Goal: Task Accomplishment & Management: Manage account settings

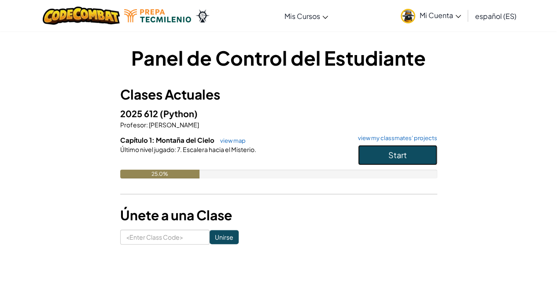
click at [396, 158] on span "Start" at bounding box center [398, 155] width 19 height 10
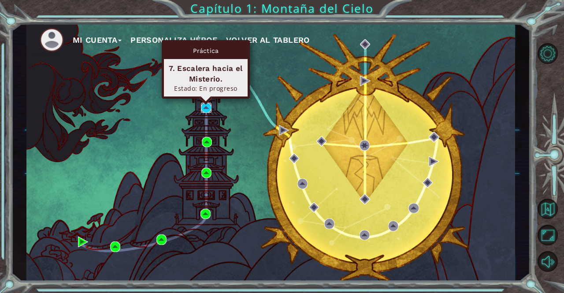
click at [203, 103] on img at bounding box center [206, 108] width 10 height 10
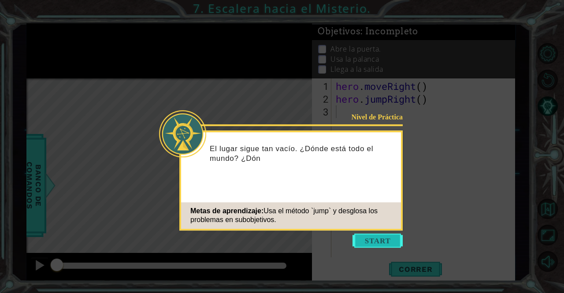
click at [375, 237] on button "Start" at bounding box center [378, 241] width 50 height 14
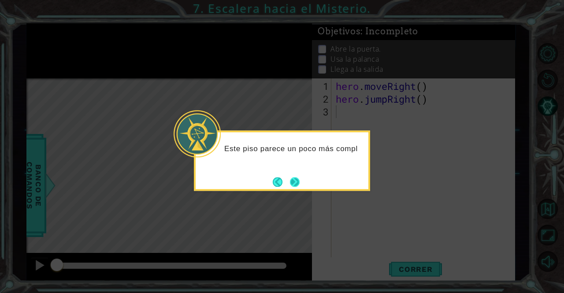
click at [290, 185] on button "Next" at bounding box center [295, 182] width 14 height 14
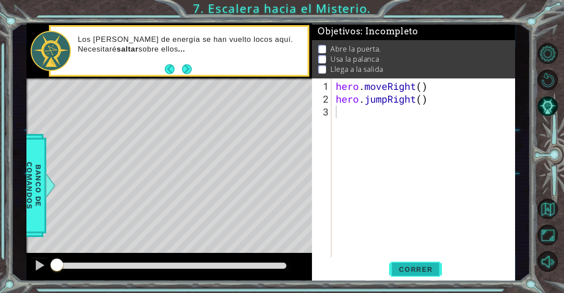
click at [404, 268] on span "Correr" at bounding box center [416, 269] width 52 height 9
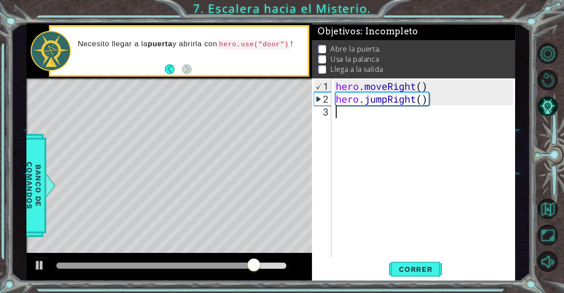
click at [426, 128] on div "hero . moveRight ( ) hero . jumpRight ( )" at bounding box center [425, 182] width 183 height 204
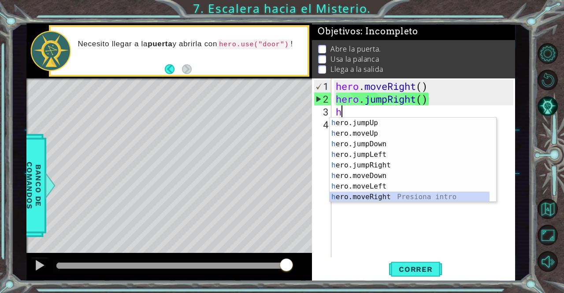
click at [391, 198] on div "h ero.jumpUp Presiona intro h ero.moveUp Presiona intro h ero.jumpDown Presiona…" at bounding box center [410, 171] width 160 height 106
type textarea "hero.moveRight(1)"
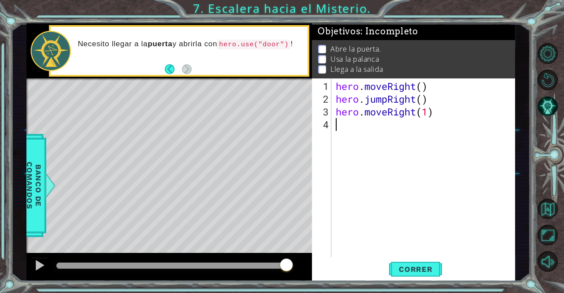
click at [391, 166] on div "hero . moveRight ( ) hero . jumpRight ( ) hero . moveRight ( 1 )" at bounding box center [425, 182] width 183 height 204
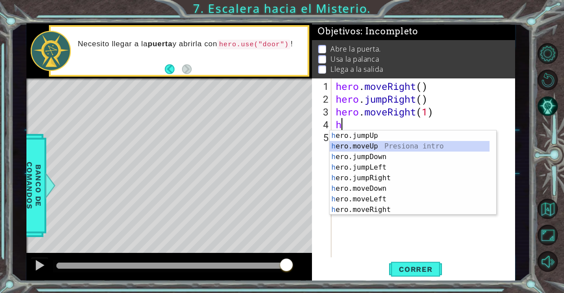
click at [376, 149] on div "h ero.jumpUp Presiona intro h ero.moveUp Presiona intro h ero.jumpDown Presiona…" at bounding box center [410, 183] width 160 height 106
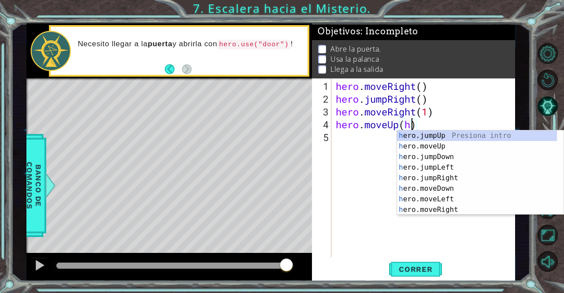
scroll to position [0, 3]
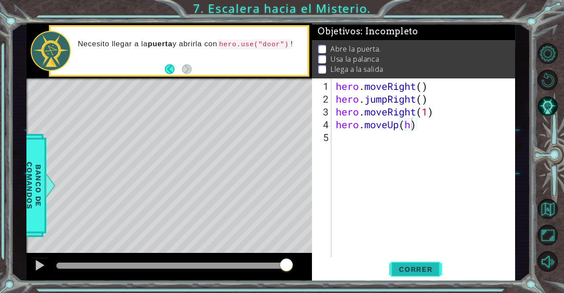
click at [411, 276] on button "Correr" at bounding box center [415, 269] width 53 height 20
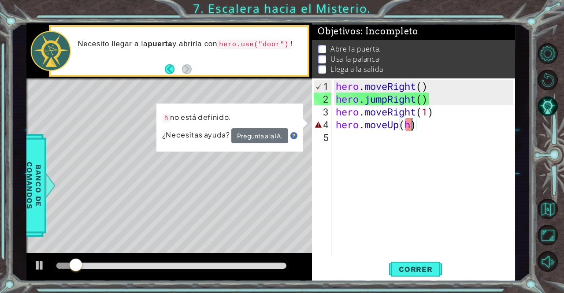
type textarea "hero.moveUp()"
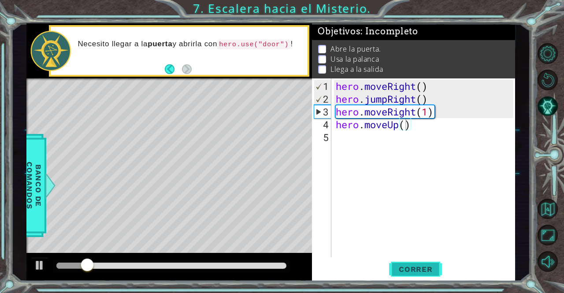
click at [412, 273] on span "Correr" at bounding box center [416, 269] width 52 height 9
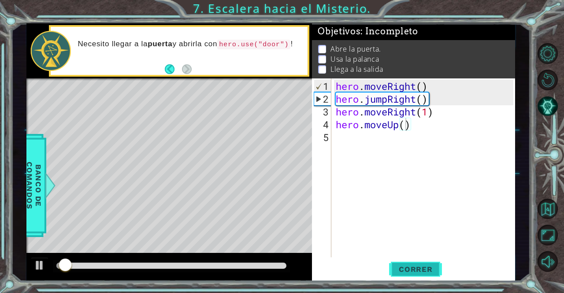
click at [412, 273] on span "Correr" at bounding box center [416, 269] width 52 height 9
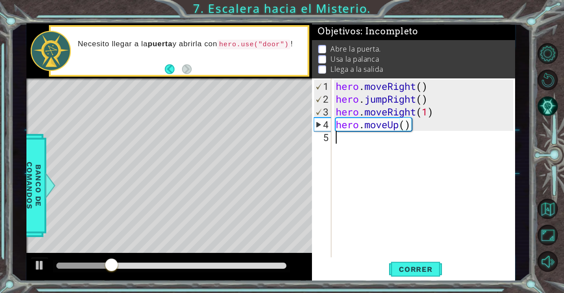
click at [414, 156] on div "hero . moveRight ( ) hero . jumpRight ( ) hero . moveRight ( 1 ) hero . moveUp …" at bounding box center [425, 182] width 183 height 204
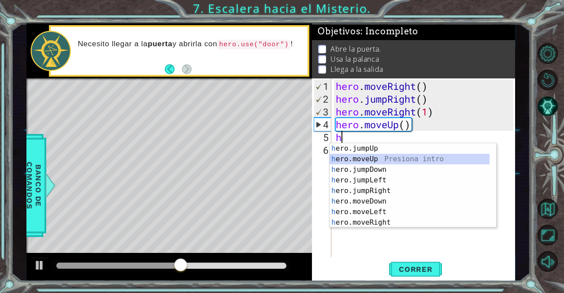
click at [407, 162] on div "h ero.jumpUp Presiona intro h ero.moveUp Presiona intro h ero.jumpDown Presiona…" at bounding box center [410, 196] width 160 height 106
type textarea "hero.moveUp(1)"
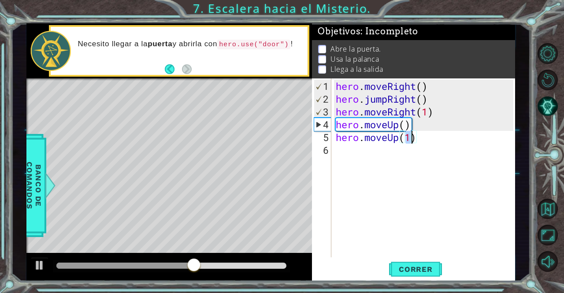
click at [401, 188] on div "hero . moveRight ( ) hero . jumpRight ( ) hero . moveRight ( 1 ) hero . moveUp …" at bounding box center [425, 182] width 183 height 204
click at [411, 265] on span "Correr" at bounding box center [416, 269] width 52 height 9
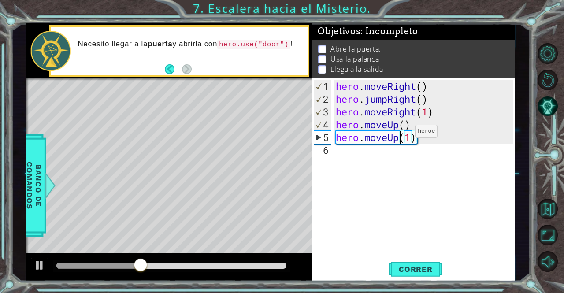
click at [402, 135] on div "hero . moveRight ( ) hero . jumpRight ( ) hero . moveRight ( 1 ) hero . moveUp …" at bounding box center [425, 182] width 183 height 204
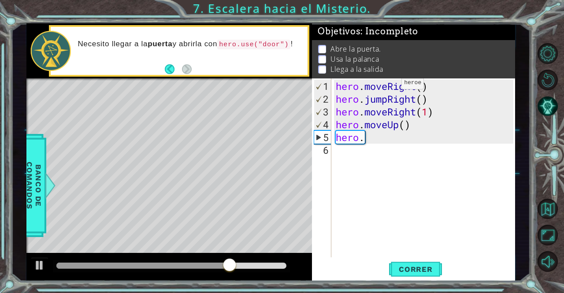
click at [353, 48] on p "Abre la puerta." at bounding box center [355, 49] width 50 height 10
click at [367, 139] on div "hero . moveRight ( ) hero . jumpRight ( ) hero . moveRight ( 1 ) hero . moveUp …" at bounding box center [425, 182] width 183 height 204
click at [362, 139] on div "hero . moveRight ( ) hero . jumpRight ( ) hero . moveRight ( 1 ) hero . moveUp …" at bounding box center [425, 182] width 183 height 204
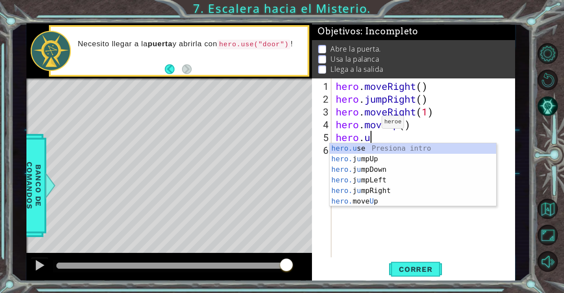
scroll to position [0, 1]
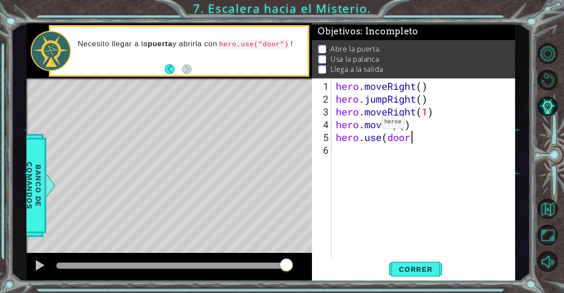
type textarea "hero.use(door)"
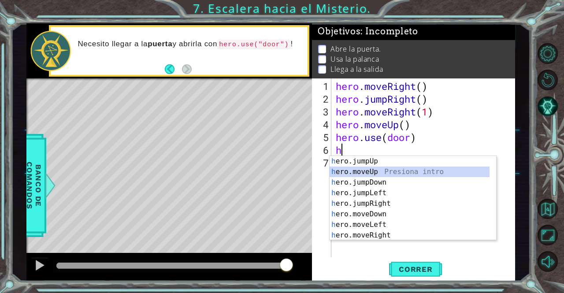
click at [427, 169] on div "h ero.jumpUp Presiona intro h ero.moveUp Presiona intro h ero.jumpDown Presiona…" at bounding box center [413, 209] width 167 height 106
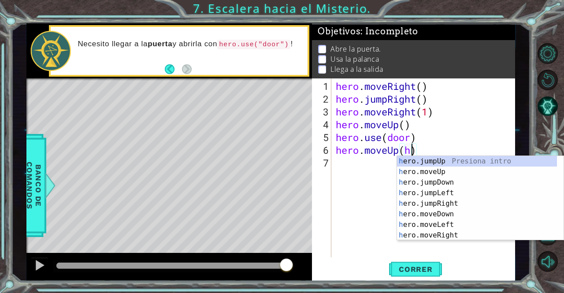
scroll to position [0, 3]
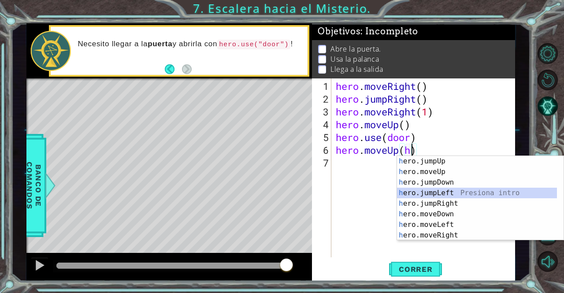
click at [427, 197] on div "h ero.jumpUp Presiona intro h ero.moveUp Presiona intro h ero.jumpDown Presiona…" at bounding box center [477, 209] width 160 height 106
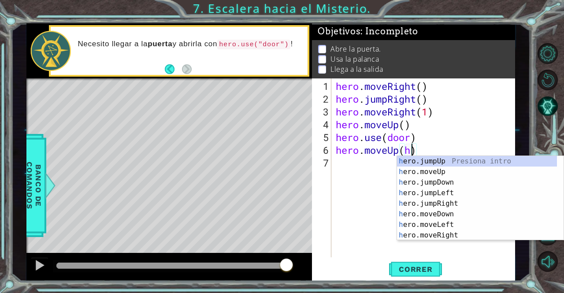
type textarea "hero.moveUp()"
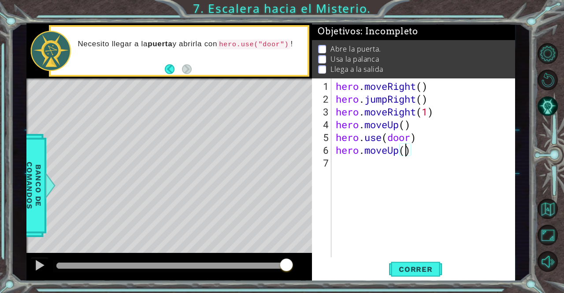
scroll to position [0, 0]
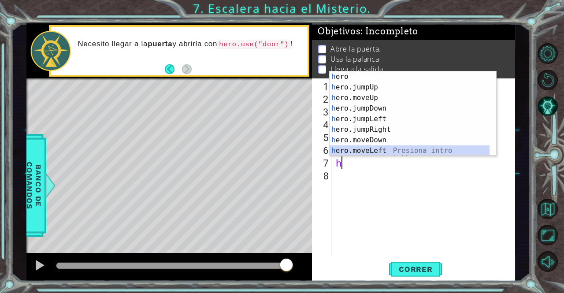
click at [407, 152] on div "h ero Presiona intro h ero.jumpUp Presiona intro h ero.moveUp Presiona intro h …" at bounding box center [410, 124] width 160 height 106
type textarea "hero.moveLeft(1)"
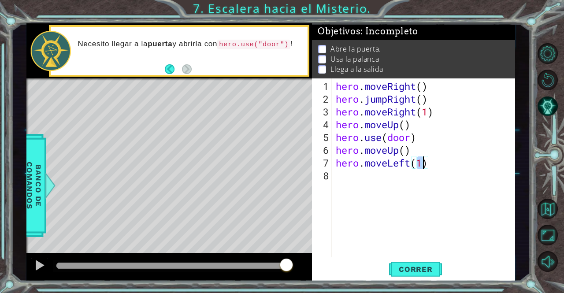
click at [406, 179] on div "hero . moveRight ( ) hero . jumpRight ( ) hero . moveRight ( 1 ) hero . moveUp …" at bounding box center [425, 182] width 183 height 204
click at [414, 266] on span "Correr" at bounding box center [416, 269] width 52 height 9
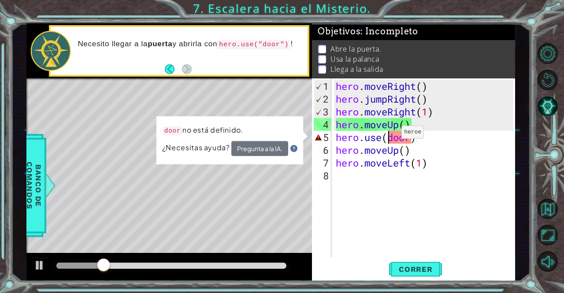
click at [388, 136] on div "hero . moveRight ( ) hero . jumpRight ( ) hero . moveRight ( 1 ) hero . moveUp …" at bounding box center [425, 182] width 183 height 204
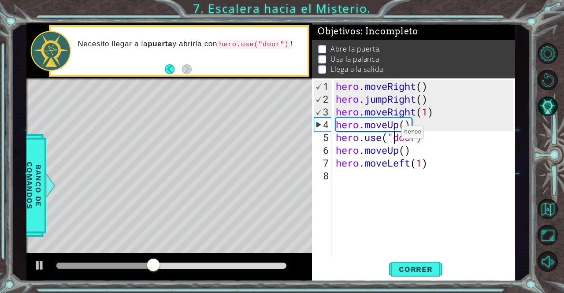
scroll to position [0, 3]
click at [413, 139] on div "hero . moveRight ( ) hero . jumpRight ( ) hero . moveRight ( 1 ) hero . moveUp …" at bounding box center [425, 182] width 183 height 204
click at [416, 139] on div "hero . moveRight ( ) hero . jumpRight ( ) hero . moveRight ( 1 ) hero . moveUp …" at bounding box center [425, 182] width 183 height 204
type textarea "hero.use("door")"
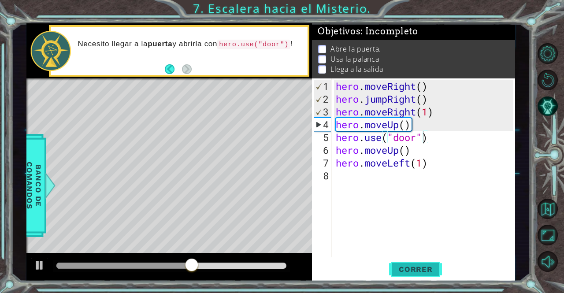
click at [419, 267] on span "Correr" at bounding box center [416, 269] width 52 height 9
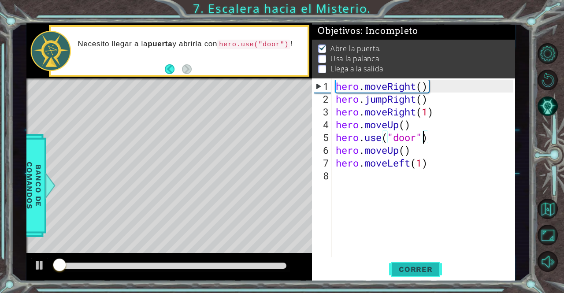
scroll to position [6, 0]
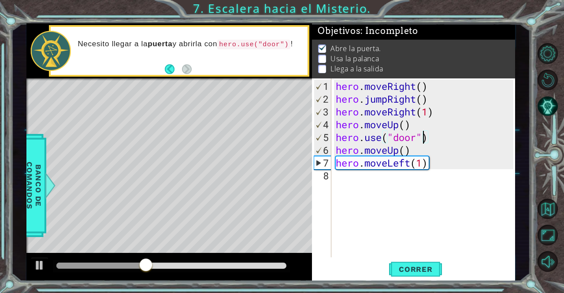
click at [412, 193] on div "hero . moveRight ( ) hero . jumpRight ( ) hero . moveRight ( 1 ) hero . moveUp …" at bounding box center [425, 182] width 183 height 204
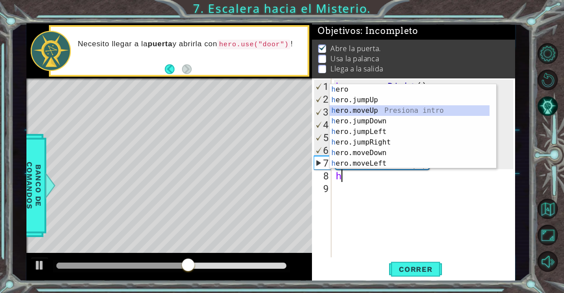
click at [375, 111] on div "h ero Presiona intro h ero.jumpUp Presiona intro h ero.moveUp Presiona intro h …" at bounding box center [410, 137] width 160 height 106
type textarea "hero.moveUp(1)"
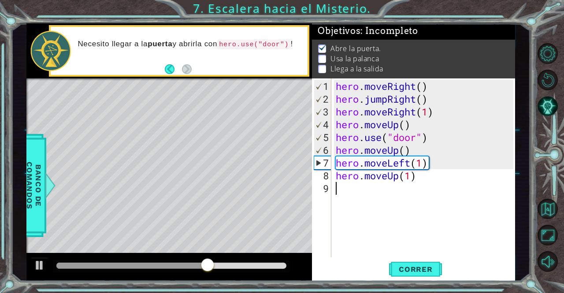
click at [415, 204] on div "hero . moveRight ( ) hero . jumpRight ( ) hero . moveRight ( 1 ) hero . moveUp …" at bounding box center [425, 182] width 183 height 204
click at [395, 271] on span "Correr" at bounding box center [416, 269] width 52 height 9
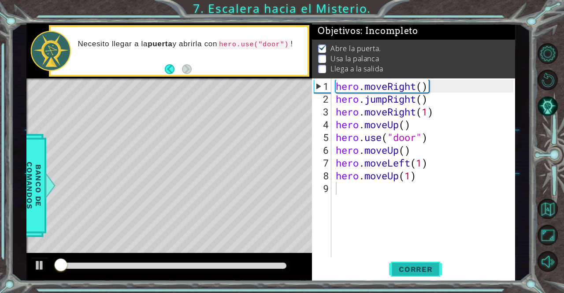
click at [395, 271] on span "Correr" at bounding box center [416, 269] width 52 height 9
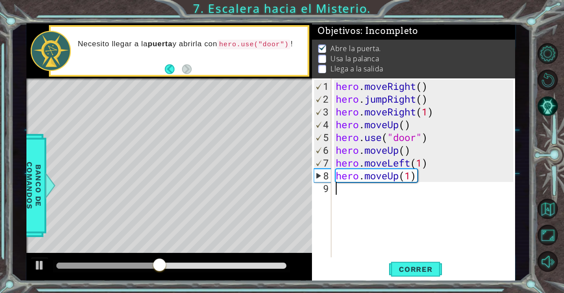
click at [410, 203] on div "hero . moveRight ( ) hero . jumpRight ( ) hero . moveRight ( 1 ) hero . moveUp …" at bounding box center [425, 182] width 183 height 204
type textarea "h"
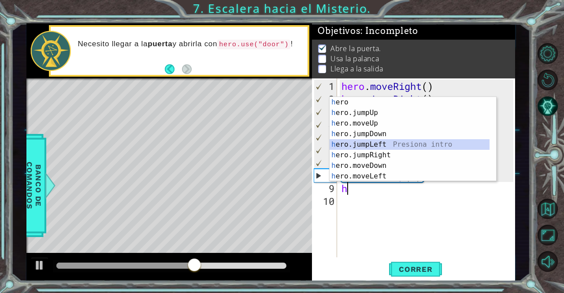
click at [375, 144] on div "h ero Presiona intro h ero.jumpUp Presiona intro h ero.moveUp Presiona intro h …" at bounding box center [410, 150] width 160 height 106
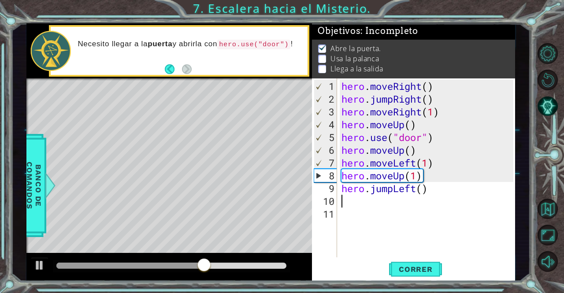
click at [366, 206] on div "hero . moveRight ( ) hero . jumpRight ( ) hero . moveRight ( 1 ) hero . moveUp …" at bounding box center [429, 182] width 178 height 204
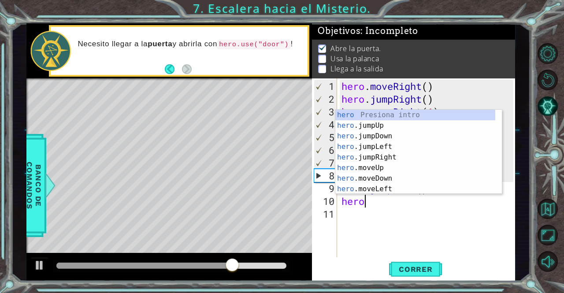
scroll to position [0, 0]
type textarea "hero"
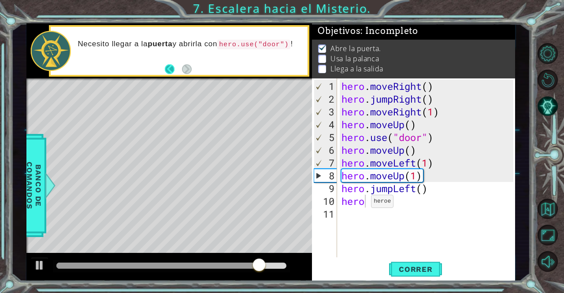
click at [173, 69] on button "Back" at bounding box center [173, 69] width 17 height 10
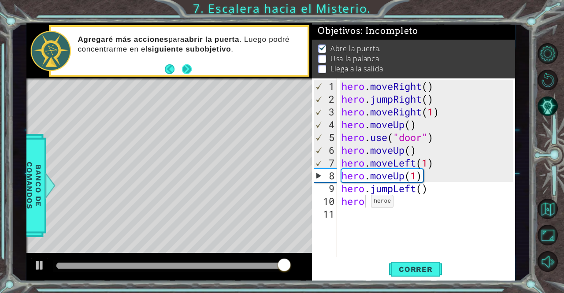
click at [188, 69] on button "Next" at bounding box center [187, 69] width 10 height 10
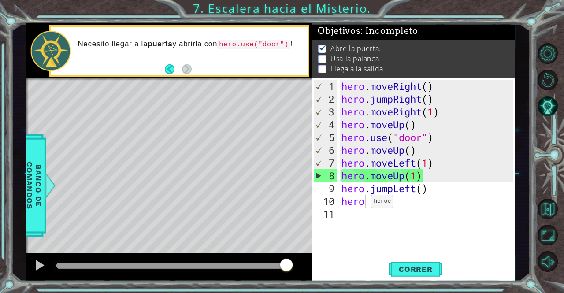
click at [336, 54] on p "Usa la palanca" at bounding box center [354, 59] width 48 height 10
click at [325, 55] on p at bounding box center [322, 59] width 8 height 8
click at [371, 54] on p "Usa la palanca" at bounding box center [354, 59] width 48 height 10
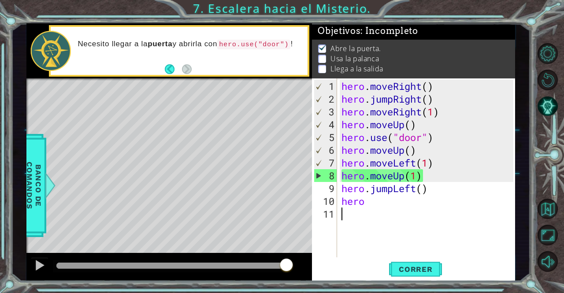
click at [370, 209] on div "hero . moveRight ( ) hero . jumpRight ( ) hero . moveRight ( 1 ) hero . moveUp …" at bounding box center [429, 182] width 178 height 204
click at [406, 277] on button "Correr" at bounding box center [415, 269] width 53 height 20
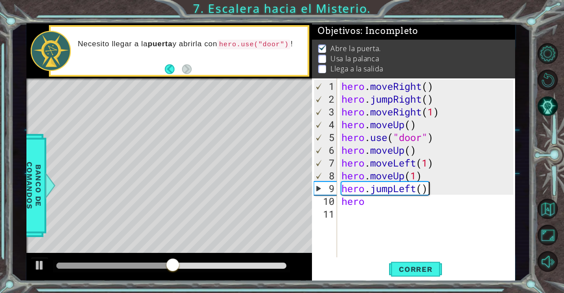
click at [454, 183] on div "hero . moveRight ( ) hero . jumpRight ( ) hero . moveRight ( 1 ) hero . moveUp …" at bounding box center [429, 182] width 178 height 204
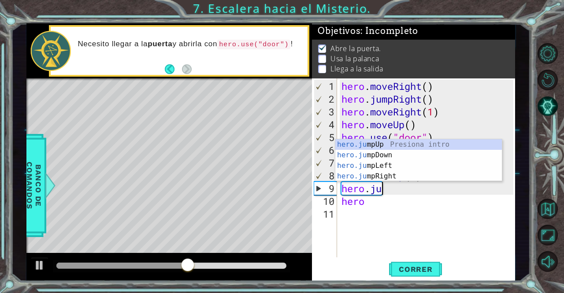
type textarea "h"
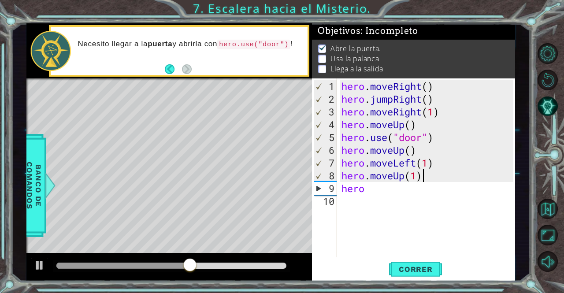
type textarea "hero.moveUp(1"
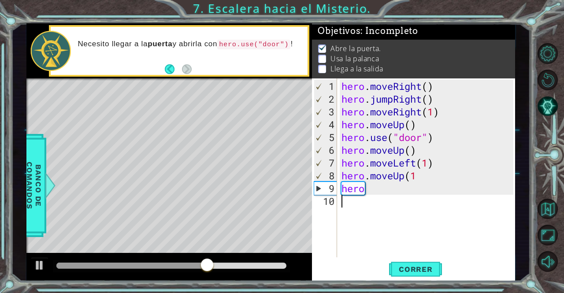
click at [438, 195] on div "hero . moveRight ( ) hero . jumpRight ( ) hero . moveRight ( 1 ) hero . moveUp …" at bounding box center [429, 182] width 178 height 204
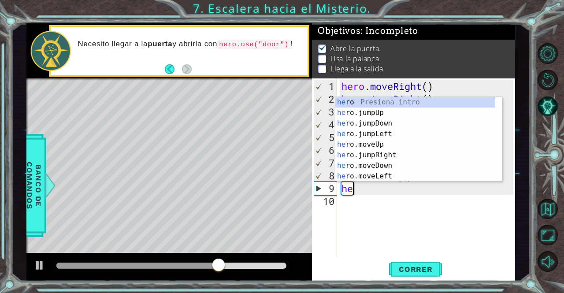
type textarea "h"
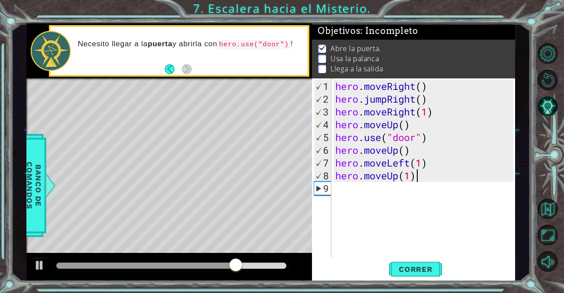
scroll to position [0, 3]
click at [441, 171] on div "hero . moveRight ( ) hero . jumpRight ( ) hero . moveRight ( 1 ) hero . moveUp …" at bounding box center [426, 182] width 184 height 204
click at [436, 166] on div "hero . moveRight ( ) hero . jumpRight ( ) hero . moveRight ( 1 ) hero . moveUp …" at bounding box center [426, 182] width 184 height 204
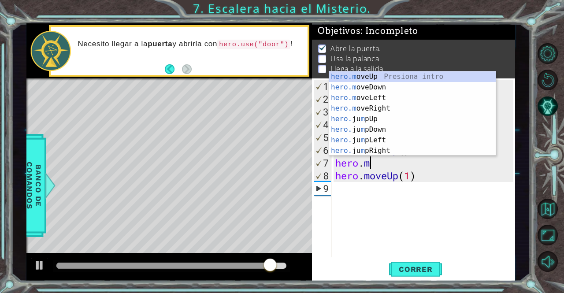
scroll to position [0, 1]
type textarea "h"
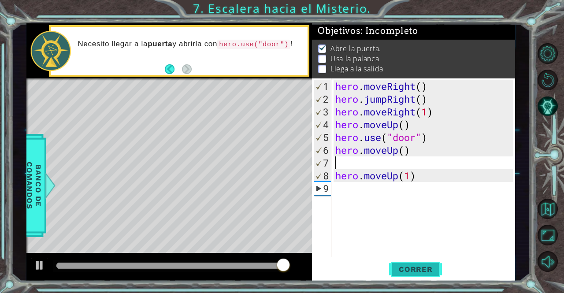
click at [405, 273] on span "Correr" at bounding box center [416, 269] width 52 height 9
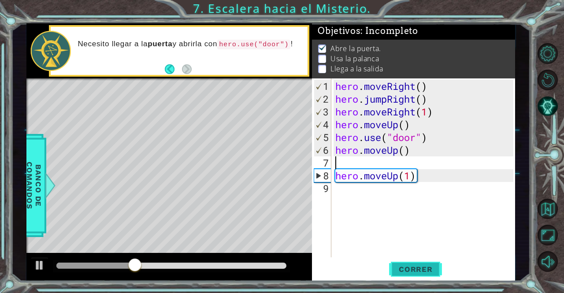
type textarea "hero.moveUp()"
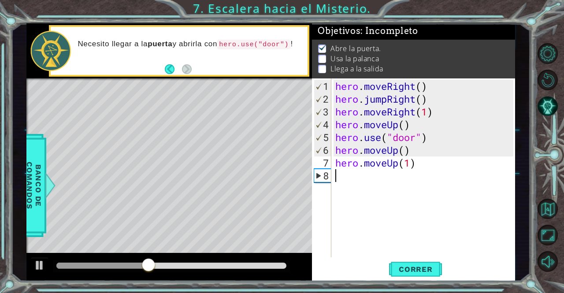
click at [435, 175] on div "hero . moveRight ( ) hero . jumpRight ( ) hero . moveRight ( 1 ) hero . moveUp …" at bounding box center [426, 182] width 184 height 204
type textarea "h"
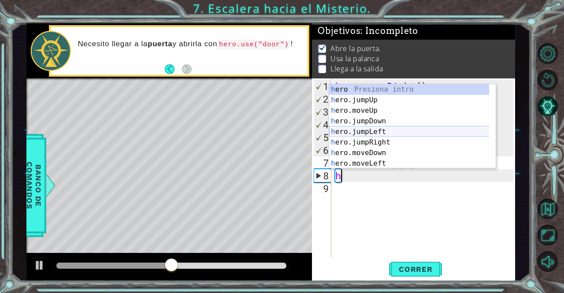
click at [390, 133] on div "h ero Presiona intro h ero.jumpUp Presiona intro h ero.moveUp Presiona intro h …" at bounding box center [409, 137] width 160 height 106
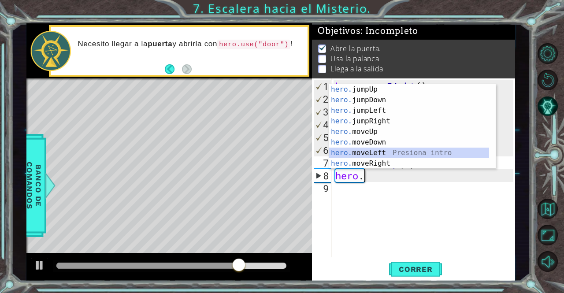
click at [372, 151] on div "hero. jumpUp Presiona intro hero. jumpDown Presiona intro hero. jumpLeft Presio…" at bounding box center [409, 137] width 160 height 106
type textarea "hero.moveLeft(1)"
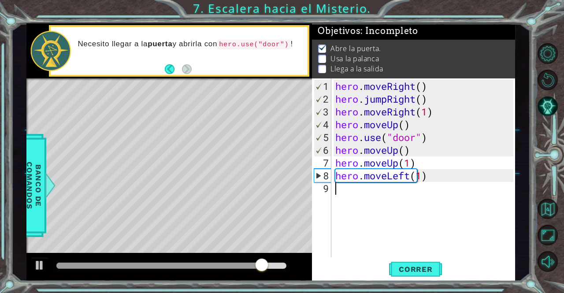
click at [354, 210] on div "hero . moveRight ( ) hero . jumpRight ( ) hero . moveRight ( 1 ) hero . moveUp …" at bounding box center [426, 182] width 184 height 204
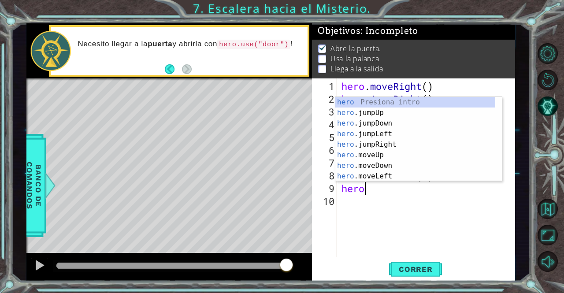
scroll to position [0, 0]
type textarea "hero"
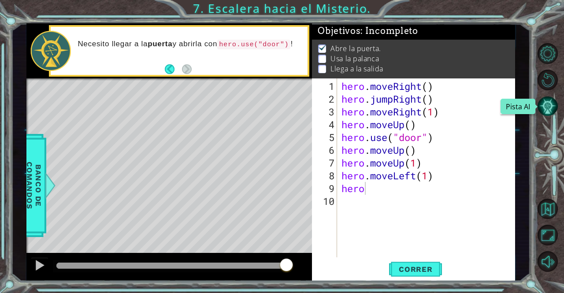
click at [543, 105] on button "Pista AI" at bounding box center [548, 106] width 21 height 21
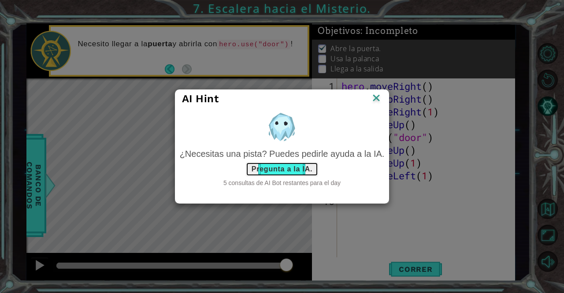
click at [292, 169] on button "Pregunta a la IA." at bounding box center [282, 169] width 72 height 14
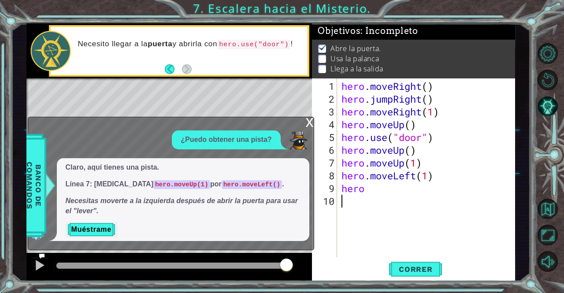
click at [379, 205] on div "hero . moveRight ( ) hero . jumpRight ( ) hero . moveRight ( 1 ) hero . moveUp …" at bounding box center [429, 182] width 178 height 204
click at [385, 191] on div "hero . moveRight ( ) hero . jumpRight ( ) hero . moveRight ( 1 ) hero . moveUp …" at bounding box center [429, 182] width 178 height 204
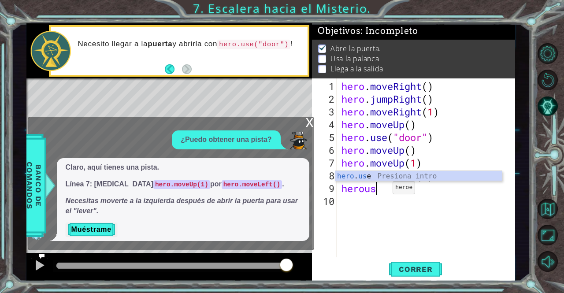
scroll to position [0, 1]
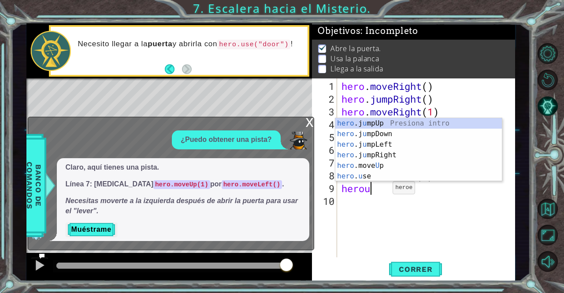
type textarea "hero"
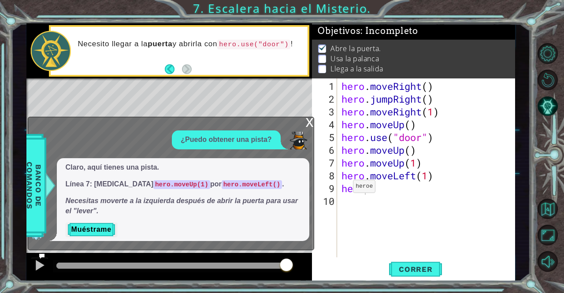
click at [312, 122] on div "x" at bounding box center [310, 121] width 8 height 9
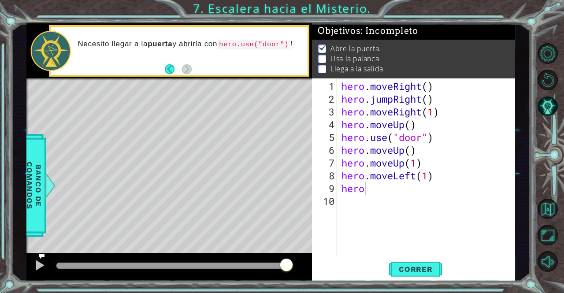
scroll to position [0, 0]
click at [378, 197] on div "hero . moveRight ( ) hero . jumpRight ( ) hero . moveRight ( 1 ) hero . moveUp …" at bounding box center [429, 182] width 178 height 204
click at [376, 189] on div "hero . moveRight ( ) hero . jumpRight ( ) hero . moveRight ( 1 ) hero . moveUp …" at bounding box center [429, 182] width 178 height 204
type textarea "hero.use("lever")"
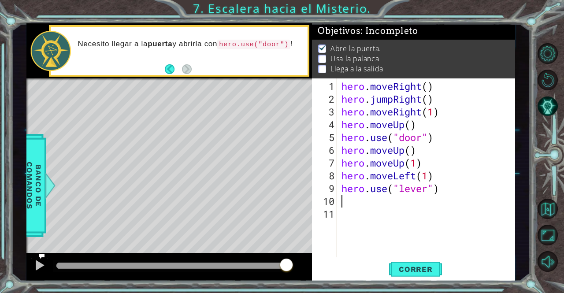
scroll to position [0, 0]
click at [395, 271] on span "Correr" at bounding box center [416, 269] width 52 height 9
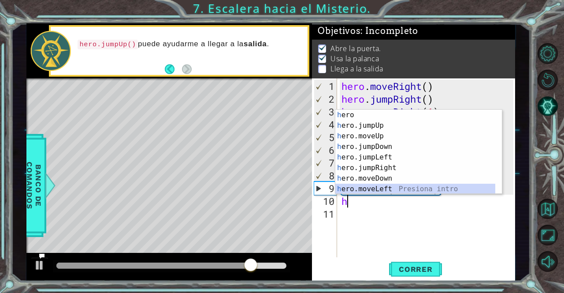
click at [376, 193] on div "h ero Presiona intro h ero.jumpUp Presiona intro h ero.moveUp Presiona intro h …" at bounding box center [418, 163] width 167 height 106
type textarea "hero.moveLeft(1)"
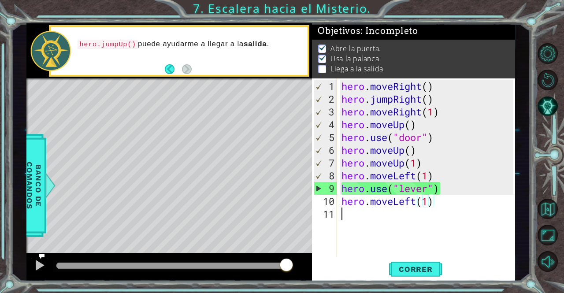
click at [377, 229] on div "hero . moveRight ( ) hero . jumpRight ( ) hero . moveRight ( 1 ) hero . moveUp …" at bounding box center [429, 182] width 178 height 204
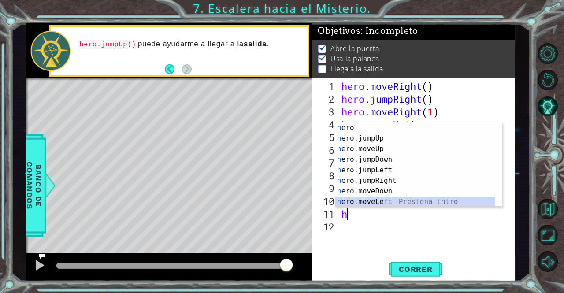
click at [371, 205] on div "h ero Presiona intro h ero.jumpUp Presiona intro h ero.moveUp Presiona intro h …" at bounding box center [415, 176] width 160 height 106
type textarea "hero.moveLeft(1)"
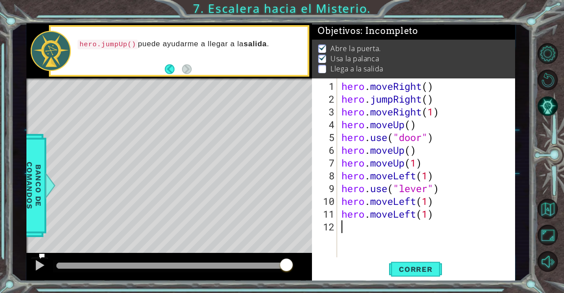
click at [389, 226] on div "hero . moveRight ( ) hero . jumpRight ( ) hero . moveRight ( 1 ) hero . moveUp …" at bounding box center [429, 182] width 178 height 204
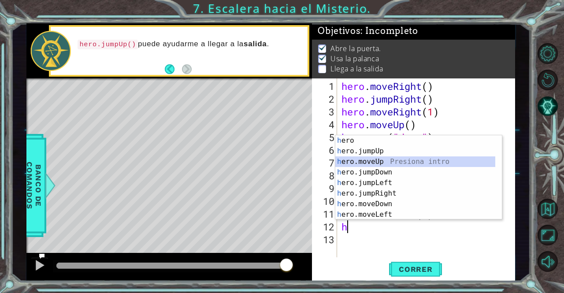
click at [373, 162] on div "h ero Presiona intro h ero.jumpUp Presiona intro h ero.moveUp Presiona intro h …" at bounding box center [415, 188] width 160 height 106
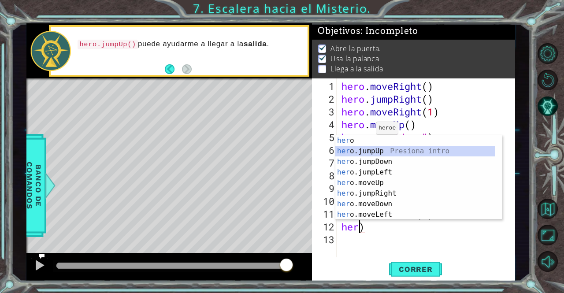
click at [368, 151] on div "her o Presiona intro her o.jumpUp Presiona intro her o.jumpDown Presiona intro …" at bounding box center [415, 188] width 160 height 106
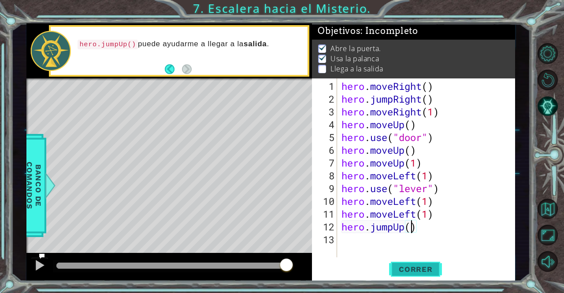
type textarea "hero.jumpUp()"
click at [404, 272] on span "Correr" at bounding box center [416, 269] width 52 height 9
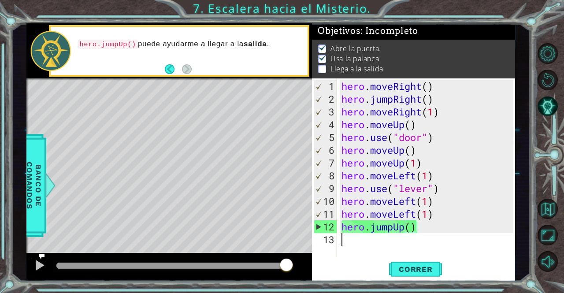
click at [451, 242] on div "hero . moveRight ( ) hero . jumpRight ( ) hero . moveRight ( 1 ) hero . moveUp …" at bounding box center [429, 182] width 178 height 204
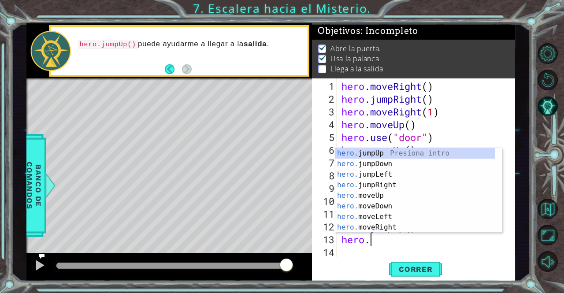
scroll to position [0, 1]
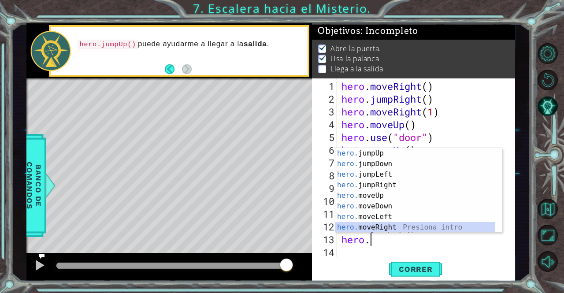
click at [375, 227] on div "hero. jumpUp Presiona intro hero. jumpDown Presiona intro hero. jumpLeft Presio…" at bounding box center [415, 201] width 160 height 106
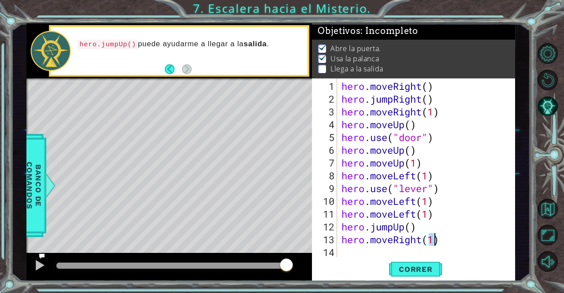
type textarea "hero.moveRight(1)"
drag, startPoint x: 340, startPoint y: 263, endPoint x: 347, endPoint y: 250, distance: 14.8
click at [347, 250] on div "hero.moveRight(1) 1 2 3 4 5 6 7 8 9 10 11 12 13 14 hero . moveRight ( ) hero . …" at bounding box center [413, 179] width 203 height 203
click at [347, 250] on div "hero . moveRight ( ) hero . jumpRight ( ) hero . moveRight ( 1 ) hero . moveUp …" at bounding box center [429, 182] width 178 height 204
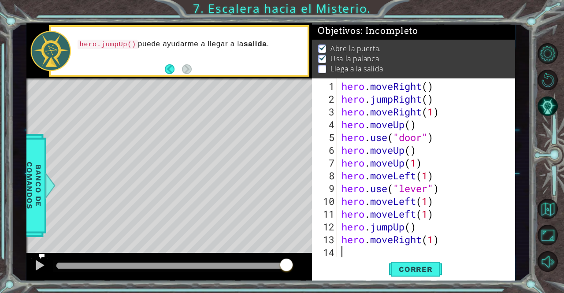
type textarea "h"
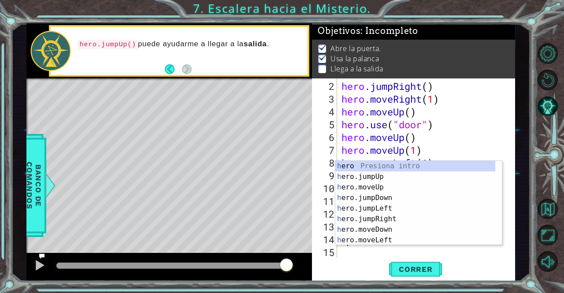
scroll to position [13, 0]
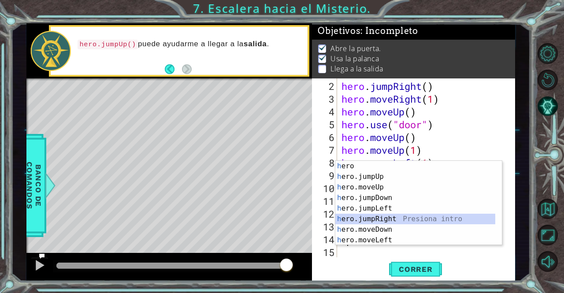
click at [380, 215] on div "h ero Presiona intro h ero.jumpUp Presiona intro h ero.moveUp Presiona intro h …" at bounding box center [415, 214] width 160 height 106
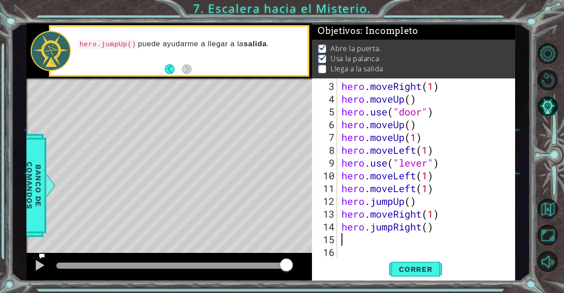
scroll to position [26, 0]
click at [401, 272] on span "Correr" at bounding box center [416, 269] width 52 height 9
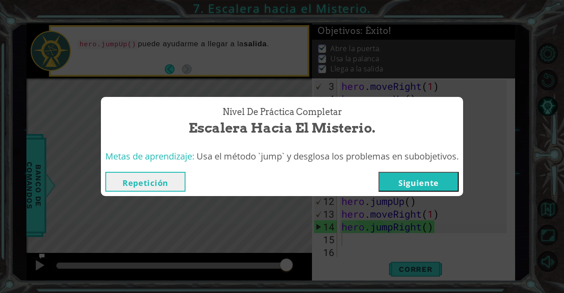
click at [433, 191] on button "Siguiente" at bounding box center [419, 182] width 80 height 20
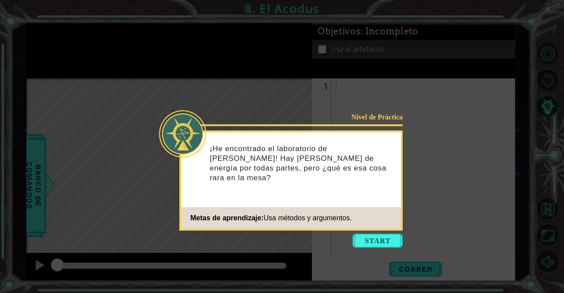
click at [388, 232] on icon at bounding box center [282, 146] width 564 height 293
click at [388, 242] on button "Start" at bounding box center [378, 241] width 50 height 14
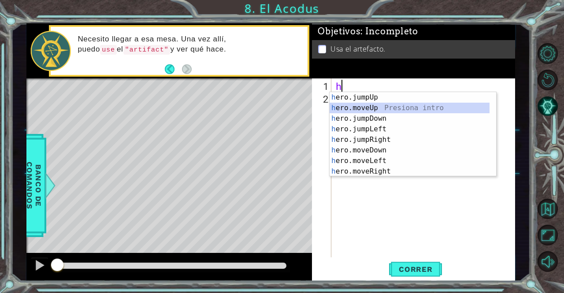
click at [365, 108] on div "h ero.jumpUp Presiona intro h ero.moveUp Presiona intro h ero.jumpDown Presiona…" at bounding box center [410, 145] width 160 height 106
type textarea "hero.moveUp(1)"
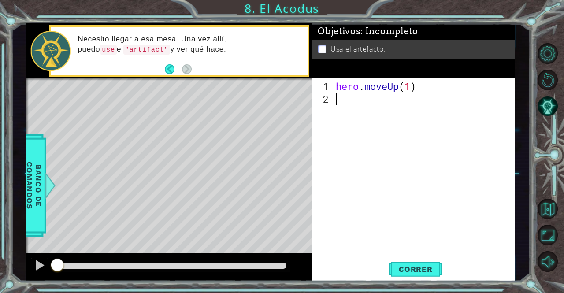
click at [365, 108] on div "hero . moveUp ( 1 )" at bounding box center [425, 182] width 183 height 204
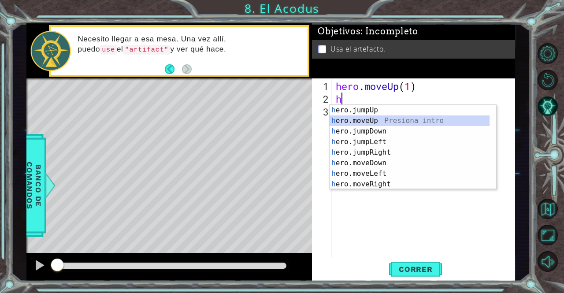
click at [374, 122] on div "h ero.jumpUp Presiona intro h ero.moveUp Presiona intro h ero.jumpDown Presiona…" at bounding box center [410, 158] width 160 height 106
type textarea "hero.moveUp(1)"
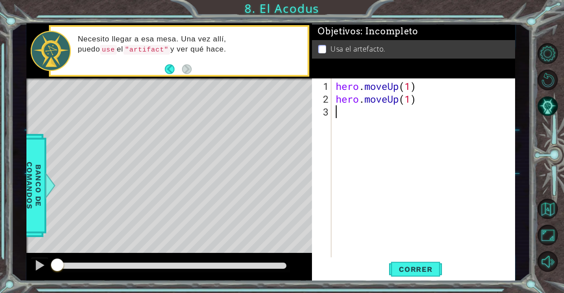
click at [374, 122] on div "hero . moveUp ( 1 ) hero . moveUp ( 1 )" at bounding box center [425, 182] width 183 height 204
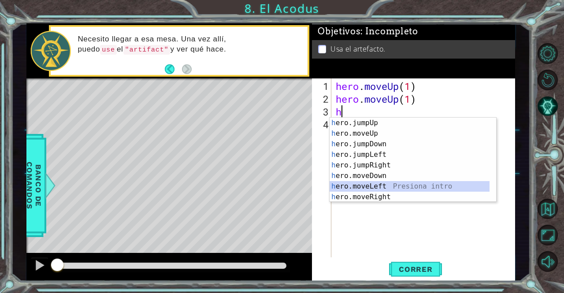
click at [386, 184] on div "h ero.jumpUp Presiona intro h ero.moveUp Presiona intro h ero.jumpDown Presiona…" at bounding box center [410, 171] width 160 height 106
type textarea "hero.moveLeft(1)"
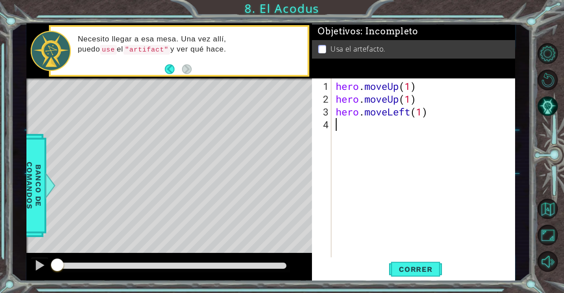
click at [386, 184] on div "hero . moveUp ( 1 ) hero . moveUp ( 1 ) hero . moveLeft ( 1 )" at bounding box center [425, 182] width 183 height 204
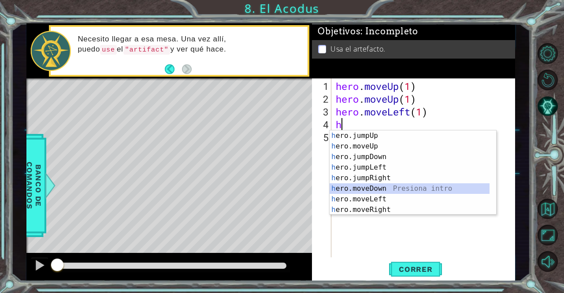
click at [384, 185] on div "h ero.jumpUp Presiona intro h ero.moveUp Presiona intro h ero.jumpDown Presiona…" at bounding box center [410, 183] width 160 height 106
type textarea "hero.moveDown(1)"
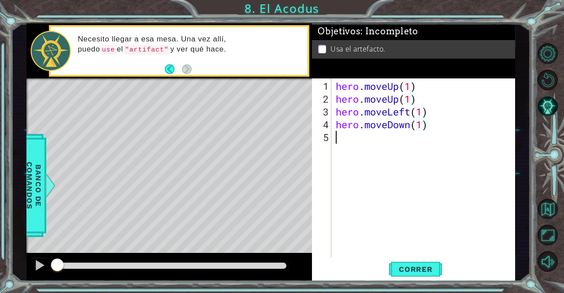
click at [384, 185] on div "hero . moveUp ( 1 ) hero . moveUp ( 1 ) hero . moveLeft ( 1 ) hero . moveDown (…" at bounding box center [425, 182] width 183 height 204
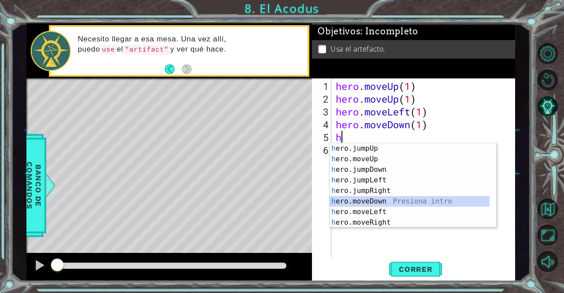
click at [386, 200] on div "h ero.jumpUp Presiona intro h ero.moveUp Presiona intro h ero.jumpDown Presiona…" at bounding box center [410, 196] width 160 height 106
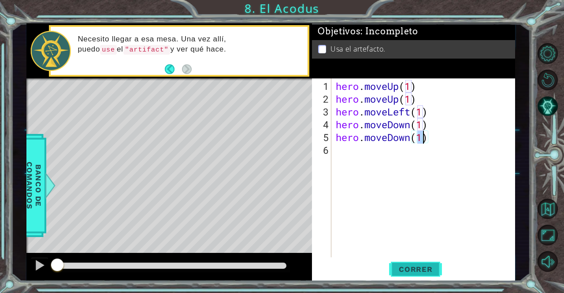
type textarea "hero.moveDown(1)"
click at [410, 272] on span "Correr" at bounding box center [416, 269] width 52 height 9
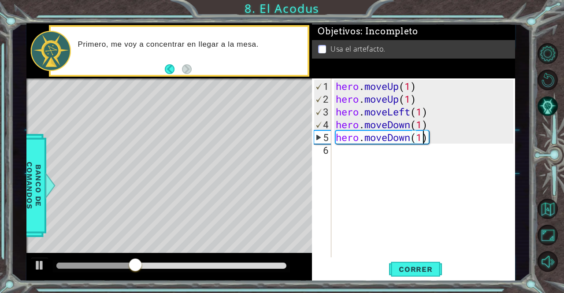
click at [431, 194] on div "hero . moveUp ( 1 ) hero . moveUp ( 1 ) hero . moveLeft ( 1 ) hero . moveDown (…" at bounding box center [425, 182] width 183 height 204
type textarea "h"
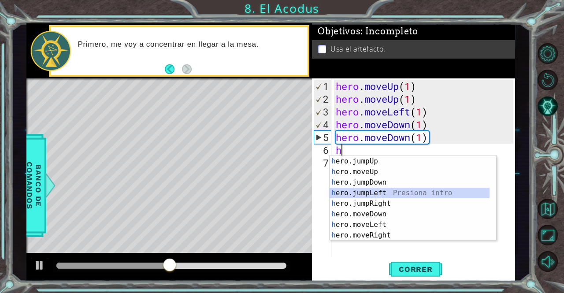
click at [388, 193] on div "h ero.jumpUp Presiona intro h ero.moveUp Presiona intro h ero.jumpDown Presiona…" at bounding box center [410, 209] width 160 height 106
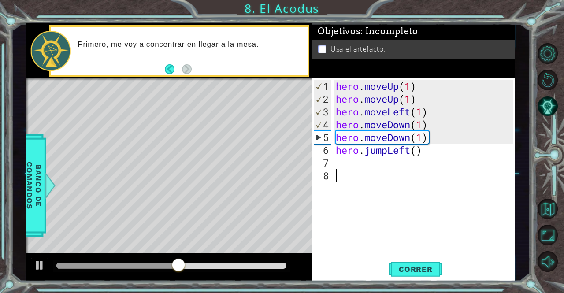
click at [388, 193] on div "hero . moveUp ( 1 ) hero . moveUp ( 1 ) hero . moveLeft ( 1 ) hero . moveDown (…" at bounding box center [425, 182] width 183 height 204
type textarea "h"
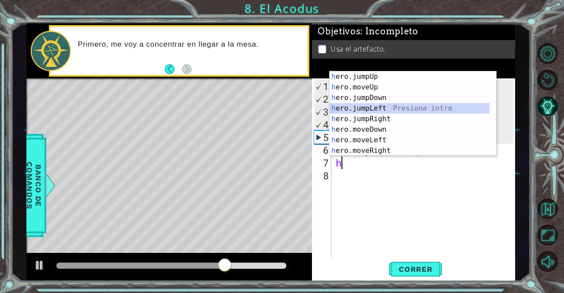
click at [381, 110] on div "h ero.jumpUp Presiona intro h ero.moveUp Presiona intro h ero.jumpDown Presiona…" at bounding box center [410, 124] width 160 height 106
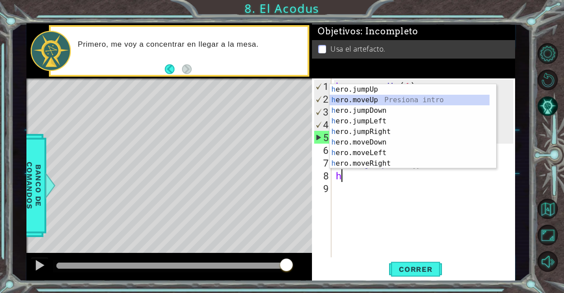
click at [388, 100] on div "h ero.jumpUp Presiona intro h ero.moveUp Presiona intro h ero.jumpDown Presiona…" at bounding box center [410, 137] width 160 height 106
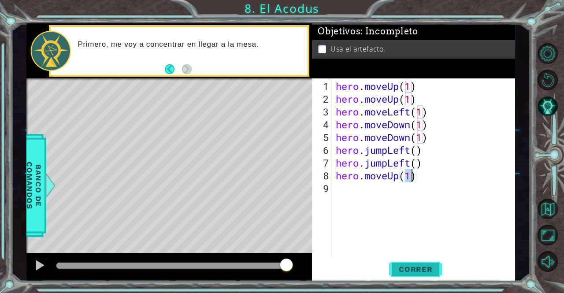
click at [405, 271] on span "Correr" at bounding box center [416, 269] width 52 height 9
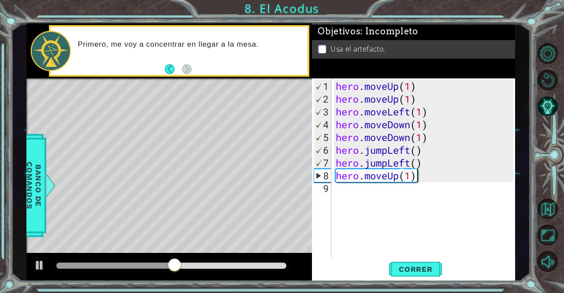
click at [449, 172] on div "hero . moveUp ( 1 ) hero . moveUp ( 1 ) hero . moveLeft ( 1 ) hero . moveDown (…" at bounding box center [425, 182] width 183 height 204
click at [445, 165] on div "hero . moveUp ( 1 ) hero . moveUp ( 1 ) hero . moveLeft ( 1 ) hero . moveDown (…" at bounding box center [425, 182] width 183 height 204
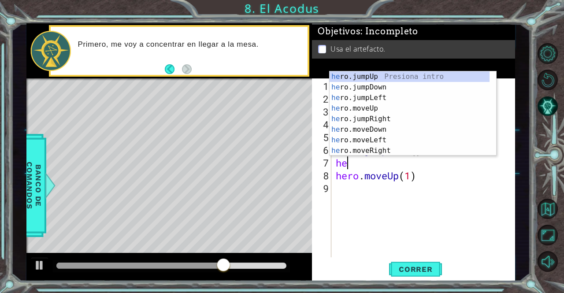
type textarea "h"
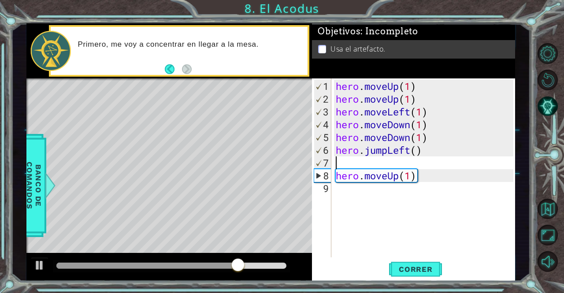
type textarea "hero.jumpLeft()"
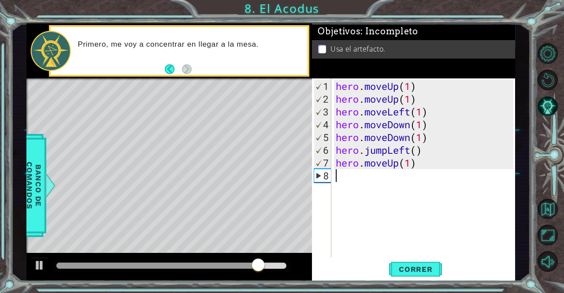
click at [438, 180] on div "hero . moveUp ( 1 ) hero . moveUp ( 1 ) hero . moveLeft ( 1 ) hero . moveDown (…" at bounding box center [425, 182] width 183 height 204
type textarea "h"
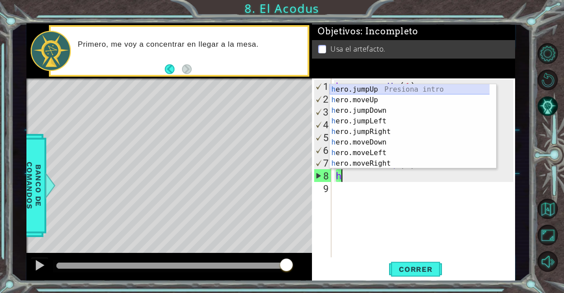
click at [410, 93] on div "h ero.jumpUp Presiona intro h ero.moveUp Presiona intro h ero.jumpDown Presiona…" at bounding box center [410, 137] width 160 height 106
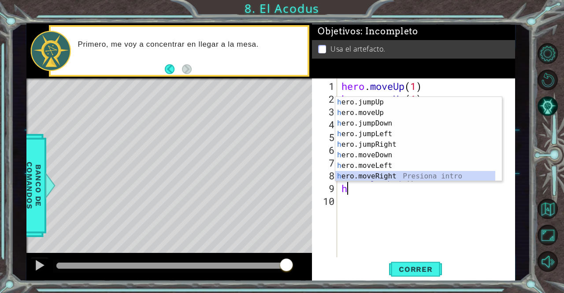
click at [389, 174] on div "h ero.jumpUp Presiona intro h ero.moveUp Presiona intro h ero.jumpDown Presiona…" at bounding box center [415, 150] width 160 height 106
type textarea "hero.moveRight(1)"
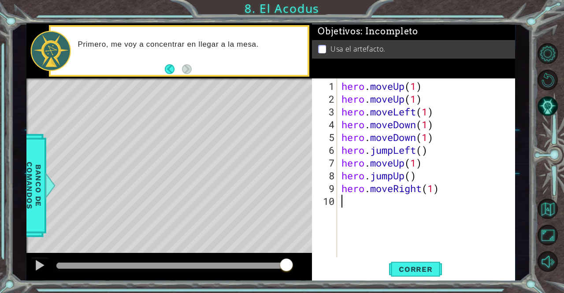
click at [369, 208] on div "hero . moveUp ( 1 ) hero . moveUp ( 1 ) hero . moveLeft ( 1 ) hero . moveDown (…" at bounding box center [429, 182] width 178 height 204
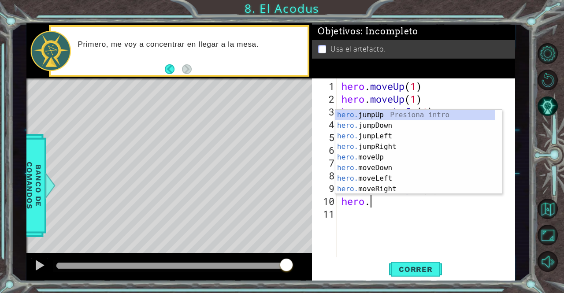
scroll to position [0, 1]
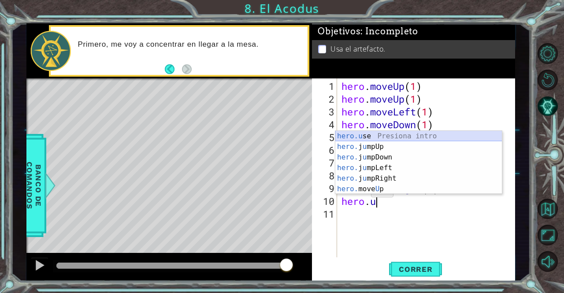
click at [368, 132] on div "hero.u se Presiona intro hero. j u mpUp Presiona intro hero. j u mpDown Presion…" at bounding box center [418, 173] width 167 height 85
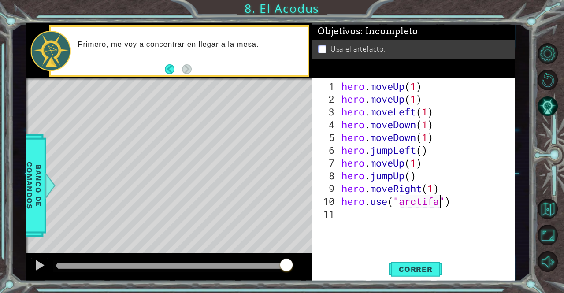
scroll to position [0, 4]
click at [415, 269] on span "Correr" at bounding box center [416, 269] width 52 height 9
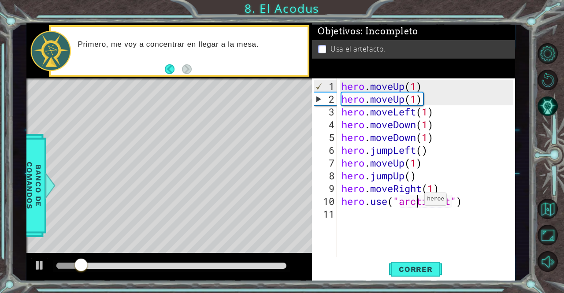
click at [416, 203] on div "hero . moveUp ( 1 ) hero . moveUp ( 1 ) hero . moveLeft ( 1 ) hero . moveDown (…" at bounding box center [429, 182] width 178 height 204
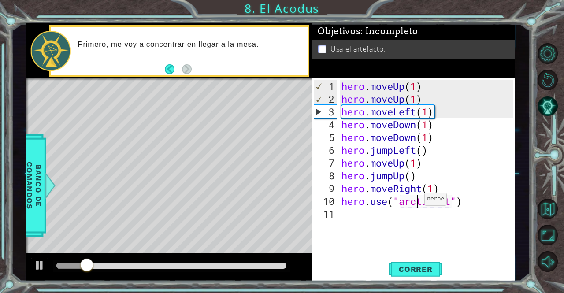
type textarea "hero.use("artifact")"
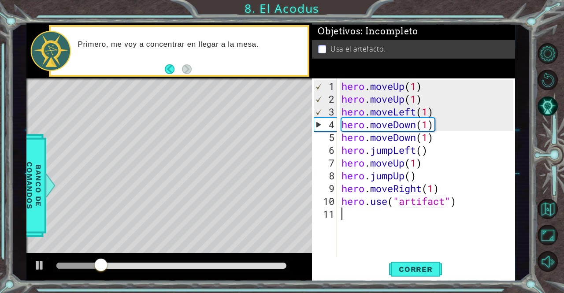
click at [416, 238] on div "hero . moveUp ( 1 ) hero . moveUp ( 1 ) hero . moveLeft ( 1 ) hero . moveDown (…" at bounding box center [429, 182] width 178 height 204
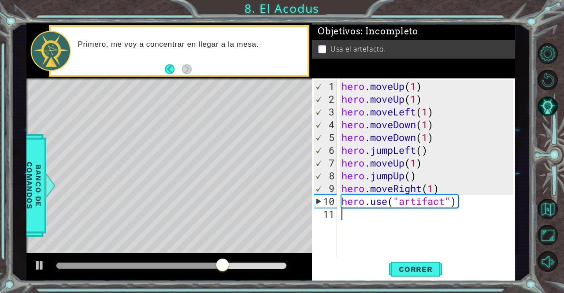
click at [473, 212] on div "hero . moveUp ( 1 ) hero . moveUp ( 1 ) hero . moveLeft ( 1 ) hero . moveDown (…" at bounding box center [429, 182] width 178 height 204
click at [458, 204] on div "hero . moveUp ( 1 ) hero . moveUp ( 1 ) hero . moveLeft ( 1 ) hero . moveDown (…" at bounding box center [429, 182] width 178 height 204
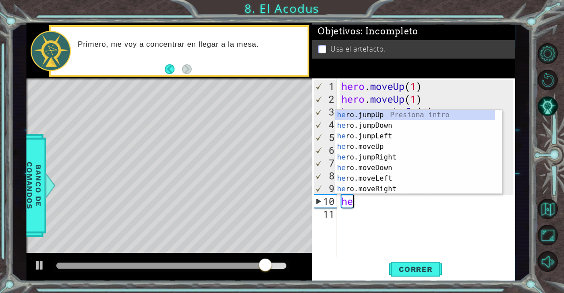
type textarea "h"
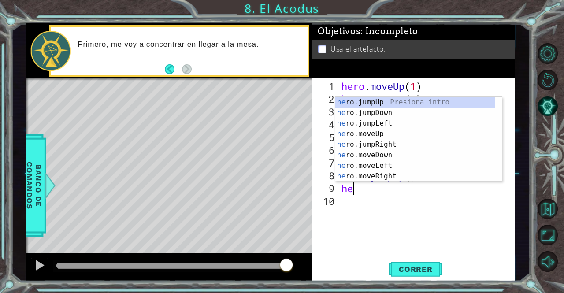
type textarea "h"
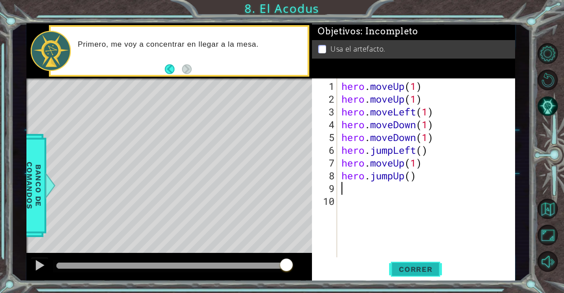
click at [425, 266] on span "Correr" at bounding box center [416, 269] width 52 height 9
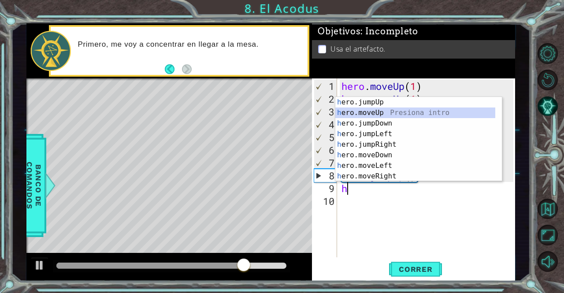
click at [388, 115] on div "h ero.jumpUp Presiona intro h ero.moveUp Presiona intro h ero.jumpDown Presiona…" at bounding box center [415, 150] width 160 height 106
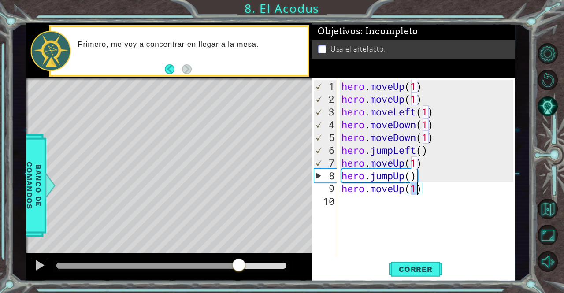
click at [239, 264] on div at bounding box center [147, 266] width 183 height 6
click at [162, 267] on div at bounding box center [147, 266] width 183 height 6
click at [34, 269] on div at bounding box center [39, 265] width 11 height 11
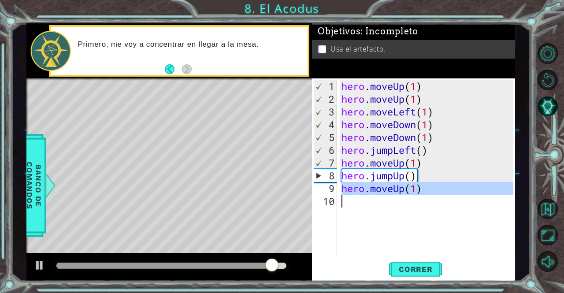
drag, startPoint x: 344, startPoint y: 181, endPoint x: 467, endPoint y: 199, distance: 124.7
click at [467, 199] on div "hero . moveUp ( 1 ) hero . moveUp ( 1 ) hero . moveLeft ( 1 ) hero . moveDown (…" at bounding box center [429, 182] width 178 height 204
type textarea "hero.moveUp(1)"
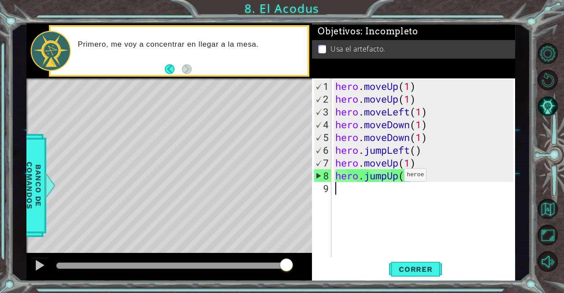
type textarea "hero.jumpUp()"
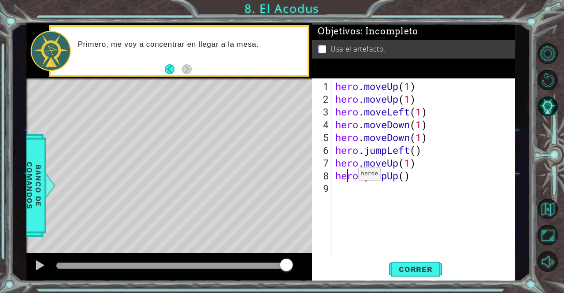
click at [345, 178] on div "hero . moveUp ( 1 ) hero . moveUp ( 1 ) hero . moveLeft ( 1 ) hero . moveDown (…" at bounding box center [426, 182] width 184 height 204
type textarea "hero.jumpUp()"
click at [353, 178] on div "hero . moveUp ( 1 ) hero . moveUp ( 1 ) hero . moveLeft ( 1 ) hero . moveDown (…" at bounding box center [426, 182] width 184 height 204
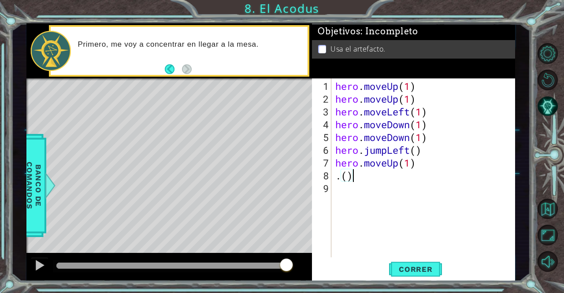
click at [353, 178] on div "hero . moveUp ( 1 ) hero . moveUp ( 1 ) hero . moveLeft ( 1 ) hero . moveDown (…" at bounding box center [426, 182] width 184 height 204
type textarea "."
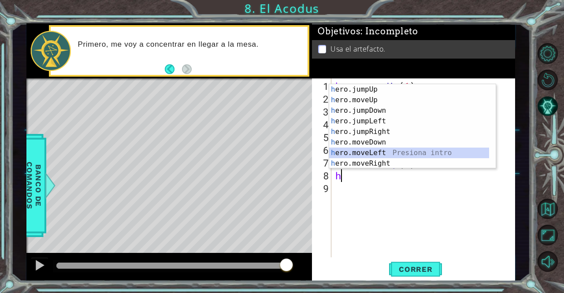
click at [379, 156] on div "h ero.jumpUp Presiona intro h ero.moveUp Presiona intro h ero.jumpDown Presiona…" at bounding box center [409, 137] width 160 height 106
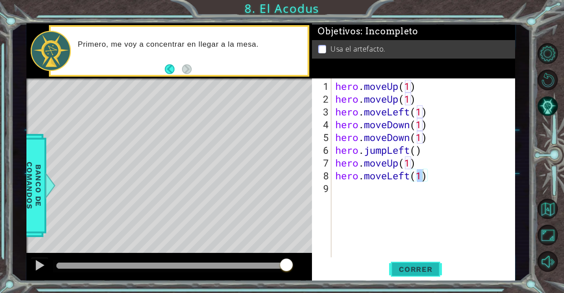
click at [399, 271] on span "Correr" at bounding box center [416, 269] width 52 height 9
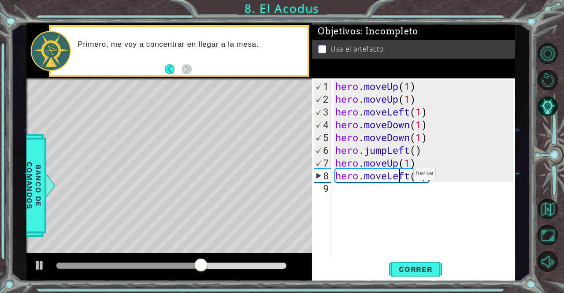
click at [400, 177] on div "hero . moveUp ( 1 ) hero . moveUp ( 1 ) hero . moveLeft ( 1 ) hero . moveDown (…" at bounding box center [426, 182] width 184 height 204
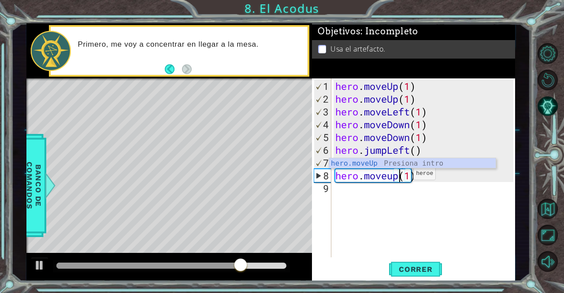
scroll to position [0, 3]
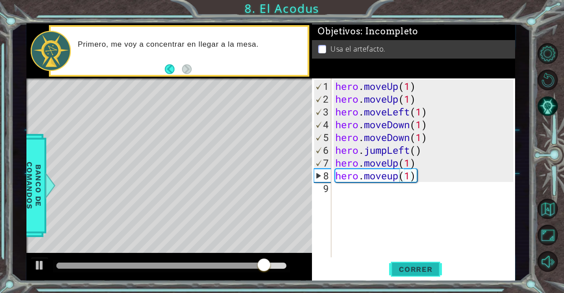
click at [408, 272] on span "Correr" at bounding box center [416, 269] width 52 height 9
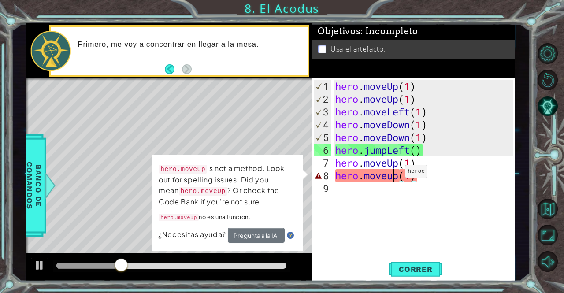
click at [391, 175] on div "hero . moveUp ( 1 ) hero . moveUp ( 1 ) hero . moveLeft ( 1 ) hero . moveDown (…" at bounding box center [426, 182] width 184 height 204
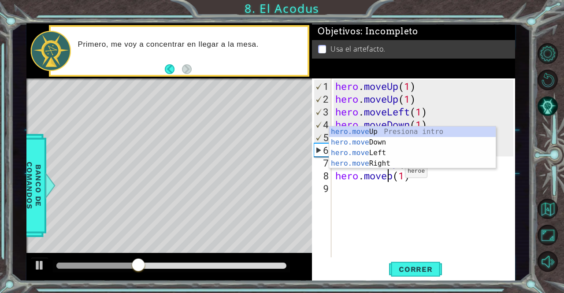
type textarea "hero.moveUp(1)"
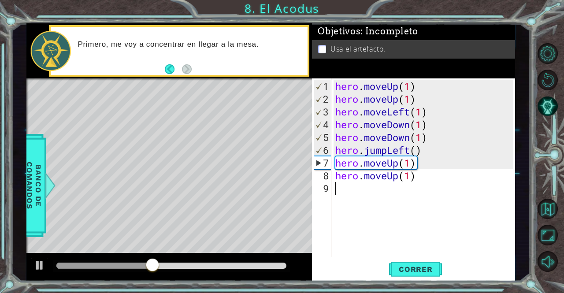
click at [401, 199] on div "hero . moveUp ( 1 ) hero . moveUp ( 1 ) hero . moveLeft ( 1 ) hero . moveDown (…" at bounding box center [426, 182] width 184 height 204
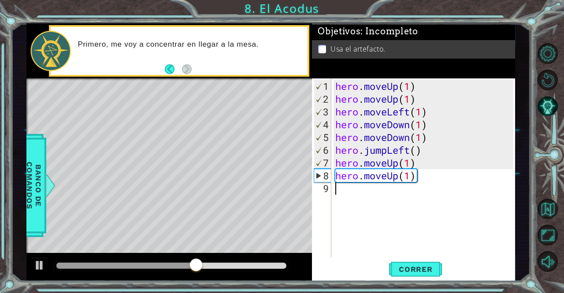
click at [412, 196] on div "hero . moveUp ( 1 ) hero . moveUp ( 1 ) hero . moveLeft ( 1 ) hero . moveDown (…" at bounding box center [426, 182] width 184 height 204
type textarea "H"
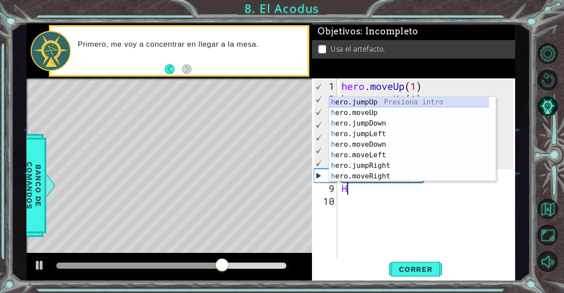
click at [364, 107] on div "h ero.jumpUp Presiona intro h ero.moveUp Presiona intro h ero.jumpDown Presiona…" at bounding box center [409, 150] width 160 height 106
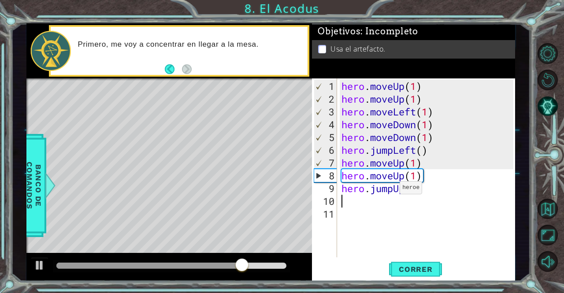
click at [392, 191] on div "hero . moveUp ( 1 ) hero . moveUp ( 1 ) hero . moveLeft ( 1 ) hero . moveDown (…" at bounding box center [429, 182] width 178 height 204
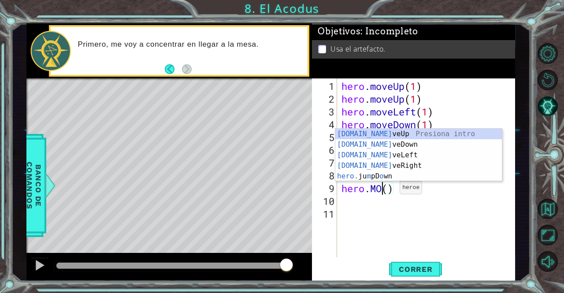
scroll to position [0, 2]
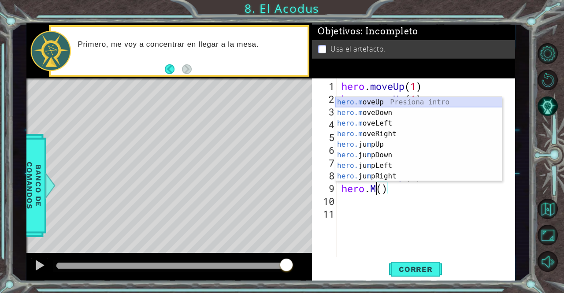
click at [414, 101] on div "hero.m oveUp Presiona intro hero.m oveDown Presiona intro hero.m oveLeft Presio…" at bounding box center [418, 150] width 167 height 106
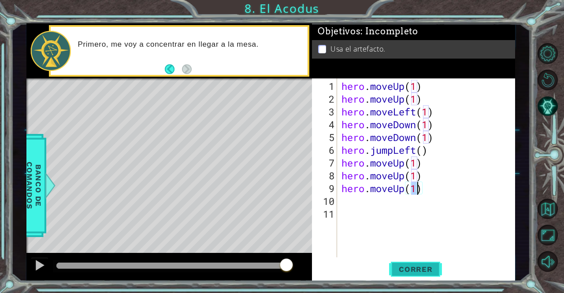
type textarea "hero.moveUp(1)"
click at [420, 266] on span "Correr" at bounding box center [416, 269] width 52 height 9
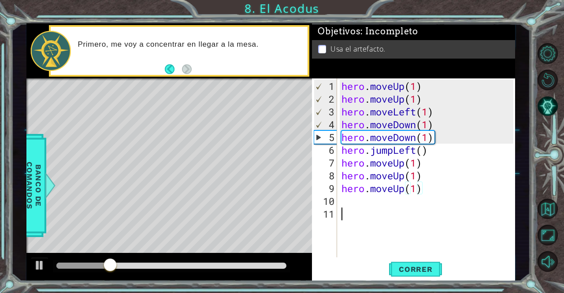
click at [401, 217] on div "hero . moveUp ( 1 ) hero . moveUp ( 1 ) hero . moveLeft ( 1 ) hero . moveDown (…" at bounding box center [429, 182] width 178 height 204
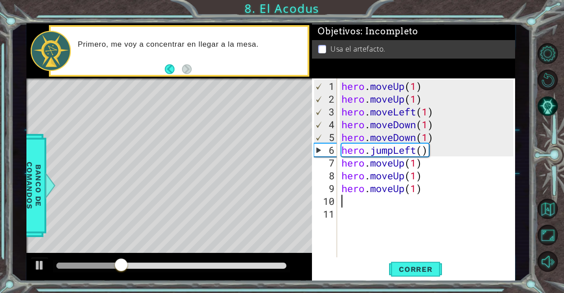
click at [398, 204] on div "hero . moveUp ( 1 ) hero . moveUp ( 1 ) hero . moveLeft ( 1 ) hero . moveDown (…" at bounding box center [429, 182] width 178 height 204
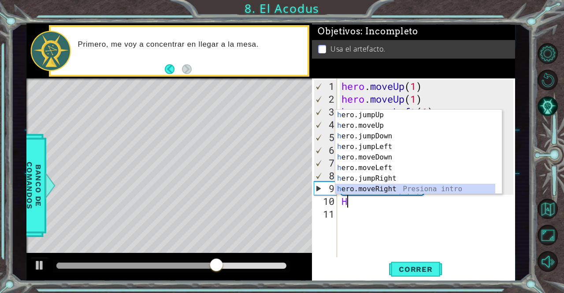
click at [401, 188] on div "h ero.jumpUp Presiona intro h ero.moveUp Presiona intro h ero.jumpDown Presiona…" at bounding box center [415, 163] width 160 height 106
type textarea "hero.moveRight(1)"
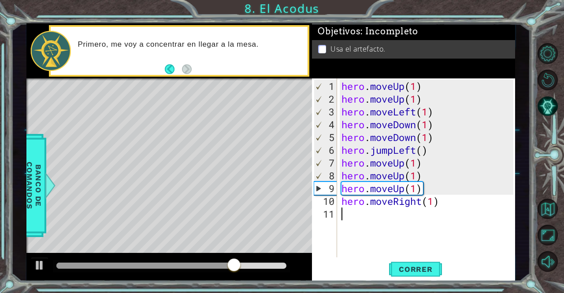
click at [376, 208] on div "hero . moveUp ( 1 ) hero . moveUp ( 1 ) hero . moveLeft ( 1 ) hero . moveDown (…" at bounding box center [429, 182] width 178 height 204
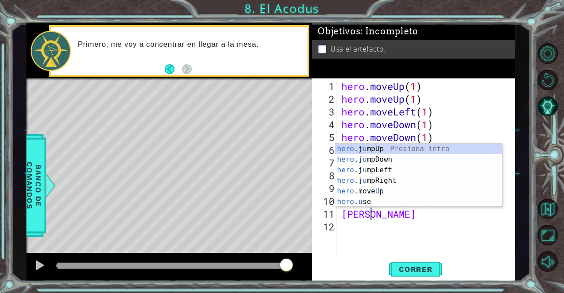
scroll to position [0, 1]
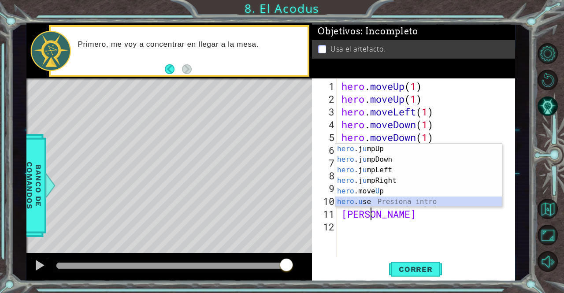
click at [365, 203] on div "hero .j u mpUp Presiona intro hero .j u mpDown Presiona intro hero .j u mpLeft …" at bounding box center [418, 186] width 167 height 85
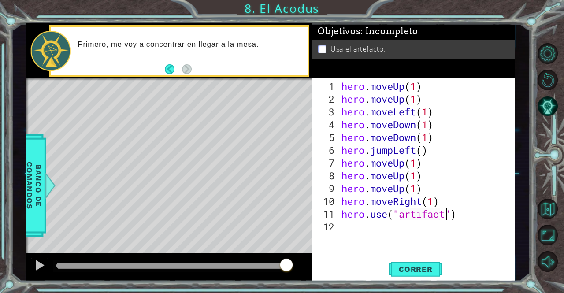
scroll to position [0, 4]
type textarea "hero.use("artifact")"
click at [416, 272] on span "Correr" at bounding box center [416, 269] width 52 height 9
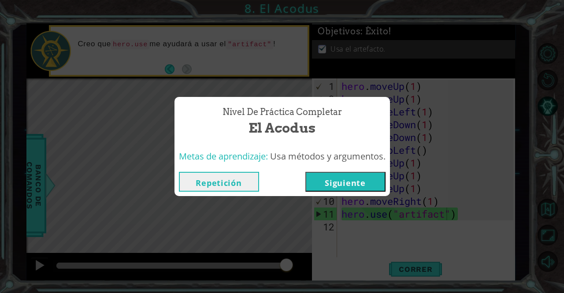
click at [379, 182] on button "Siguiente" at bounding box center [345, 182] width 80 height 20
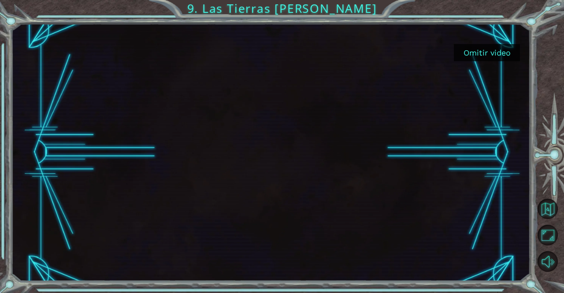
click at [483, 52] on button "Omitir video" at bounding box center [487, 52] width 66 height 17
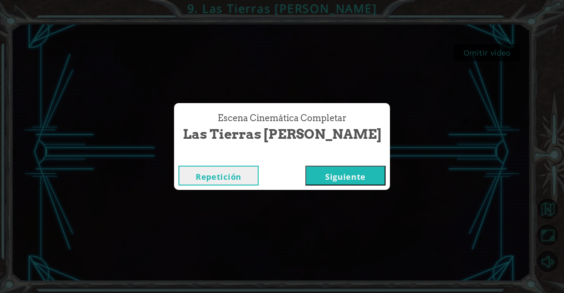
click at [324, 171] on button "Siguiente" at bounding box center [345, 176] width 80 height 20
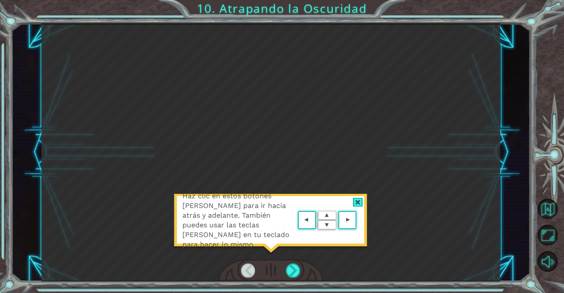
click at [359, 220] on area at bounding box center [359, 220] width 0 height 0
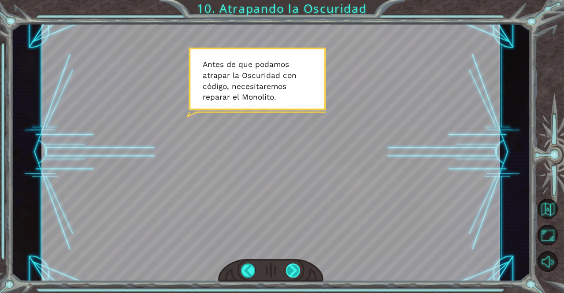
click at [292, 267] on div at bounding box center [293, 271] width 15 height 14
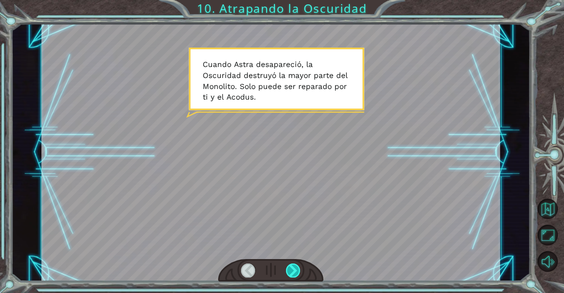
click at [292, 267] on div at bounding box center [293, 271] width 15 height 14
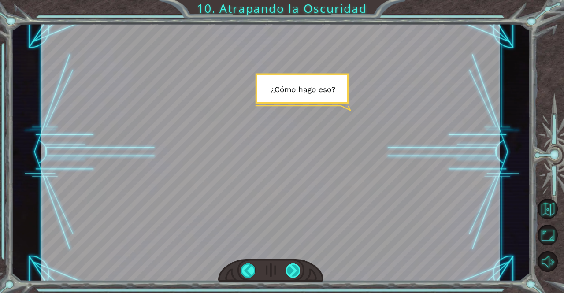
click at [292, 267] on div at bounding box center [293, 271] width 15 height 14
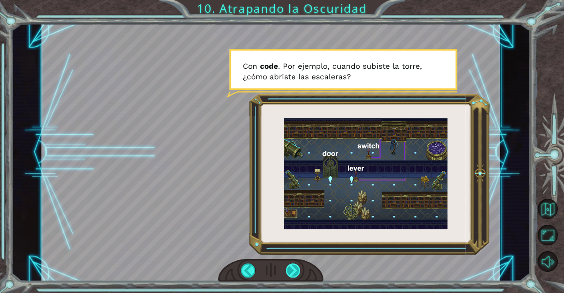
click at [292, 267] on div at bounding box center [293, 271] width 15 height 14
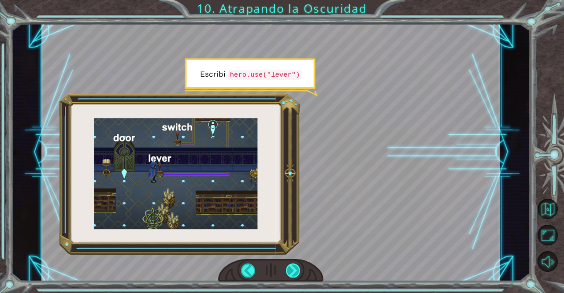
click at [292, 267] on div at bounding box center [293, 271] width 15 height 14
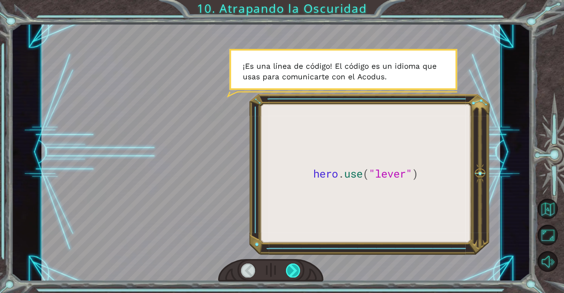
click at [292, 267] on div at bounding box center [293, 271] width 15 height 14
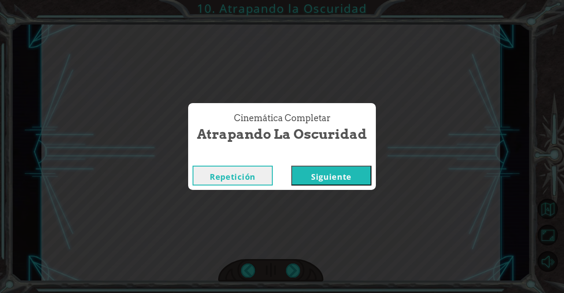
click at [347, 182] on button "Siguiente" at bounding box center [331, 176] width 80 height 20
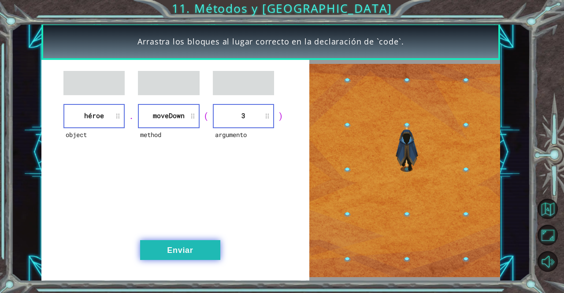
click at [210, 253] on button "Enviar" at bounding box center [180, 250] width 80 height 20
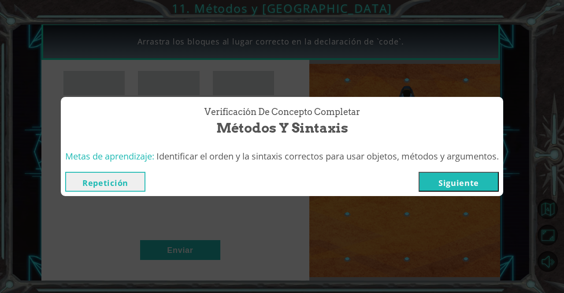
click at [448, 184] on button "Siguiente" at bounding box center [459, 182] width 80 height 20
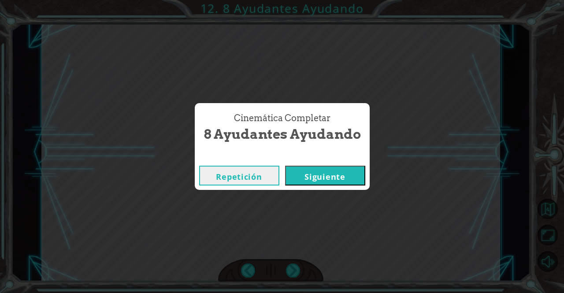
click at [355, 180] on button "Siguiente" at bounding box center [325, 176] width 80 height 20
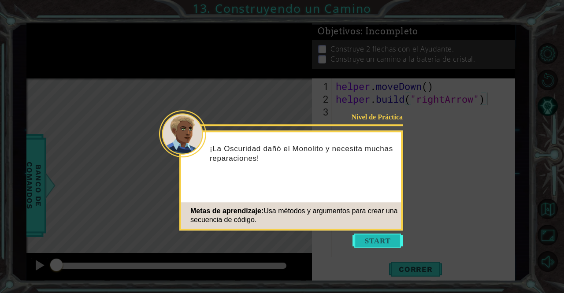
click at [370, 242] on button "Start" at bounding box center [378, 241] width 50 height 14
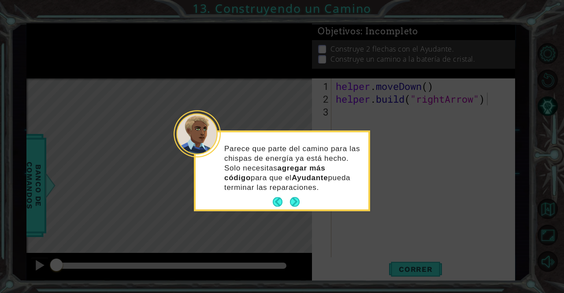
drag, startPoint x: 370, startPoint y: 242, endPoint x: 350, endPoint y: 229, distance: 24.2
click at [350, 229] on icon at bounding box center [282, 146] width 564 height 293
click at [300, 198] on button "Next" at bounding box center [295, 202] width 10 height 10
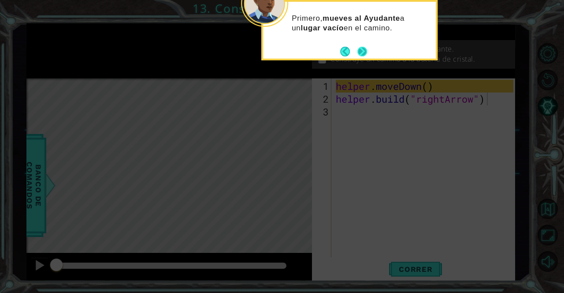
click at [358, 48] on button "Next" at bounding box center [362, 51] width 11 height 11
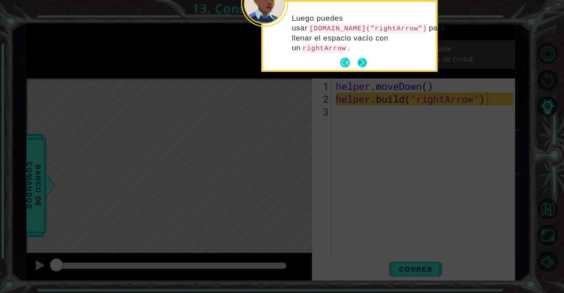
click at [360, 59] on button "Next" at bounding box center [362, 63] width 10 height 10
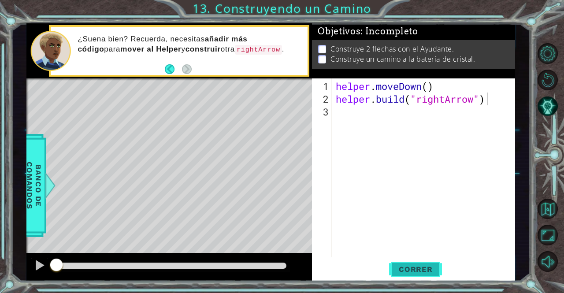
click at [396, 269] on span "Correr" at bounding box center [416, 269] width 52 height 9
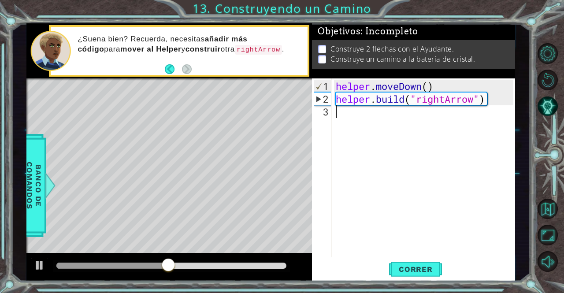
click at [436, 122] on div "helper . moveDown ( ) helper . build ( "rightArrow" )" at bounding box center [425, 182] width 183 height 204
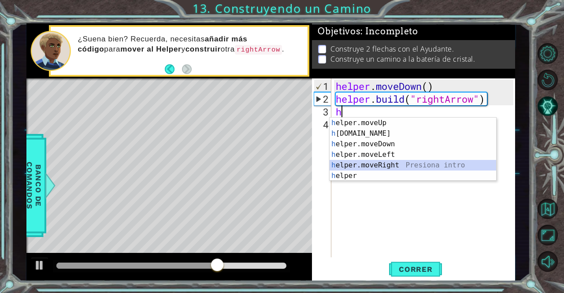
click at [360, 163] on div "h elper.moveUp Presiona intro h [DOMAIN_NAME] Presiona intro h elper.moveDown P…" at bounding box center [413, 160] width 167 height 85
type textarea "helper.moveRight(1)"
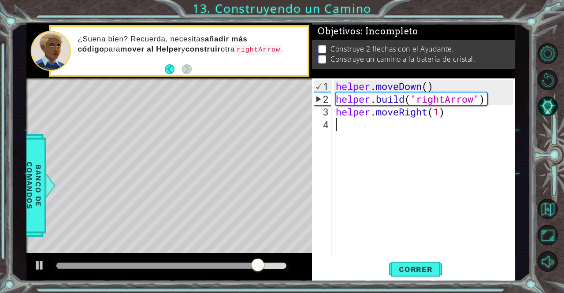
click at [360, 163] on div "helper . moveDown ( ) helper . build ( "rightArrow" ) helper . moveRight ( 1 )" at bounding box center [425, 182] width 183 height 204
click at [443, 114] on div "helper . moveDown ( ) helper . build ( "rightArrow" ) helper . moveRight ( 1 )" at bounding box center [425, 182] width 183 height 204
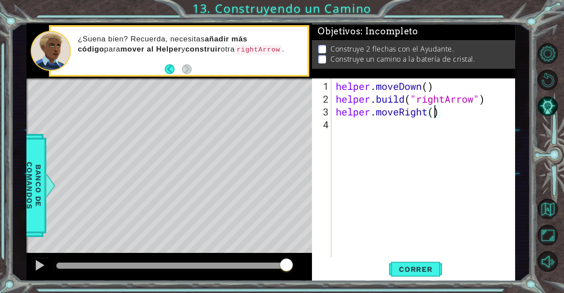
scroll to position [0, 4]
type textarea "helper.moveRight(3)"
click at [415, 268] on span "Correr" at bounding box center [416, 269] width 52 height 9
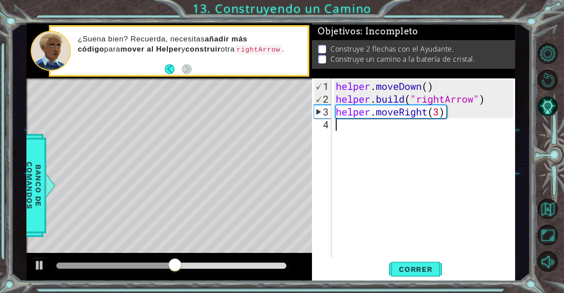
click at [484, 184] on div "helper . moveDown ( ) helper . build ( "rightArrow" ) helper . moveRight ( 3 )" at bounding box center [425, 182] width 183 height 204
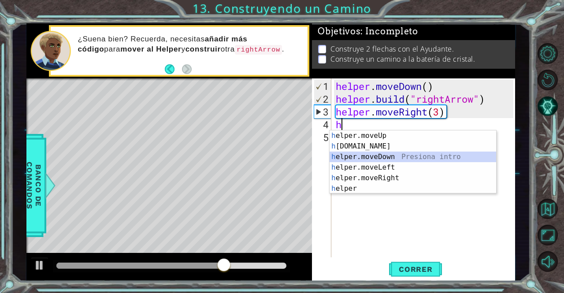
click at [408, 155] on div "h elper.moveUp Presiona intro h [DOMAIN_NAME] Presiona intro h elper.moveDown P…" at bounding box center [413, 172] width 167 height 85
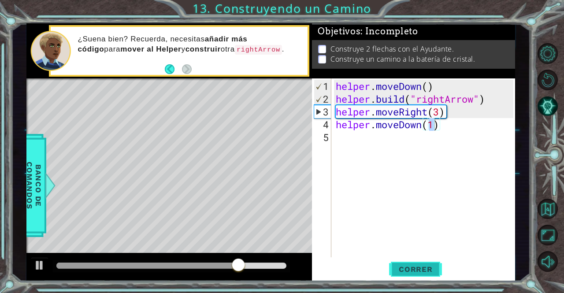
click at [412, 265] on span "Correr" at bounding box center [416, 269] width 52 height 9
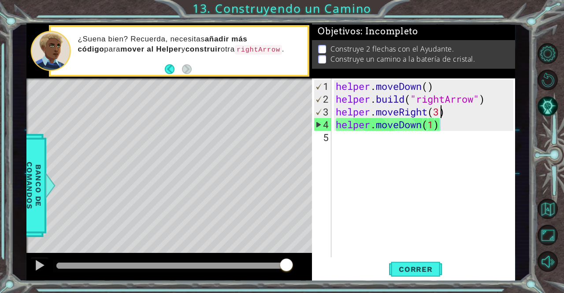
click at [440, 112] on div "helper . moveDown ( ) helper . build ( "rightArrow" ) helper . moveRight ( 3 ) …" at bounding box center [425, 182] width 183 height 204
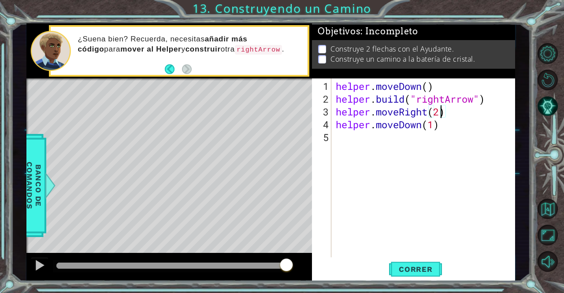
scroll to position [0, 4]
click at [435, 124] on div "helper . moveDown ( ) helper . build ( "rightArrow" ) helper . moveRight ( 2 ) …" at bounding box center [425, 182] width 183 height 204
click at [424, 125] on div "helper . moveDown ( ) helper . build ( "rightArrow" ) helper . moveRight ( 2 ) …" at bounding box center [425, 182] width 183 height 204
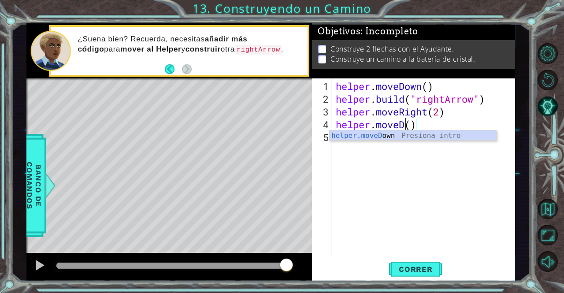
scroll to position [0, 3]
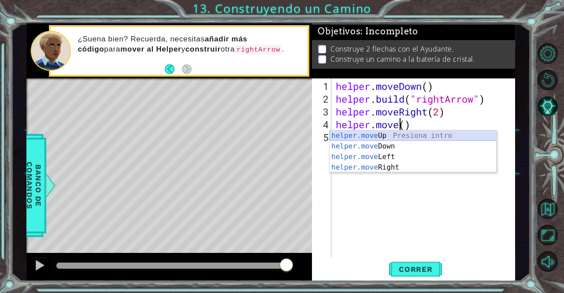
click at [419, 130] on div "helper.move Up Presiona intro helper.move Down Presiona intro helper.move Left …" at bounding box center [413, 161] width 167 height 63
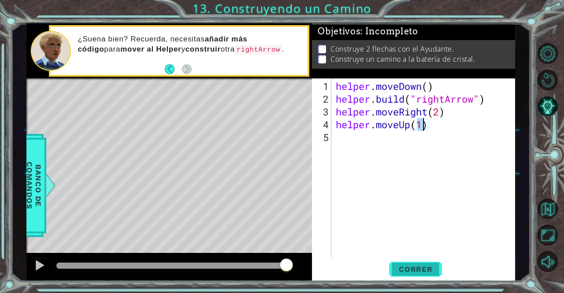
type textarea "helper.moveUp(1)"
click at [422, 267] on span "Correr" at bounding box center [416, 269] width 52 height 9
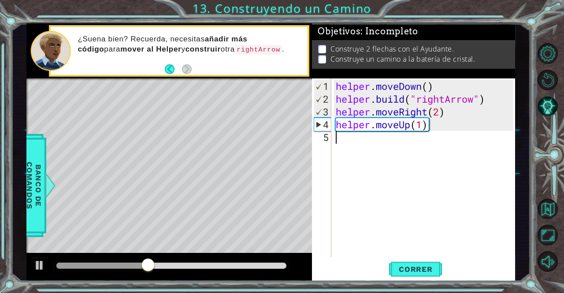
click at [483, 153] on div "helper . moveDown ( ) helper . build ( "rightArrow" ) helper . moveRight ( 2 ) …" at bounding box center [425, 182] width 183 height 204
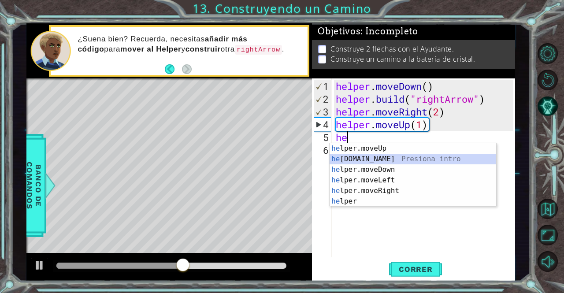
click at [434, 157] on div "he lper.moveUp Presiona intro he [DOMAIN_NAME] Presiona intro he lper.moveDown …" at bounding box center [413, 185] width 167 height 85
type textarea "[DOMAIN_NAME]("rightArrow")"
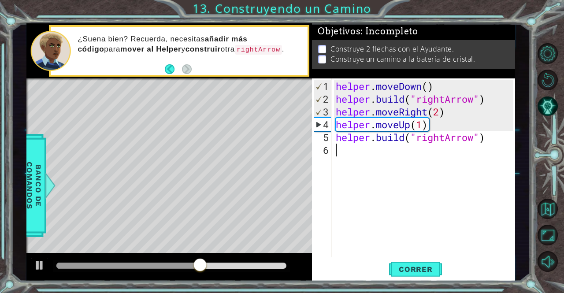
click at [434, 157] on div "helper . moveDown ( ) helper . build ( "rightArrow" ) helper . moveRight ( 2 ) …" at bounding box center [425, 182] width 183 height 204
click at [405, 275] on button "Correr" at bounding box center [415, 269] width 53 height 20
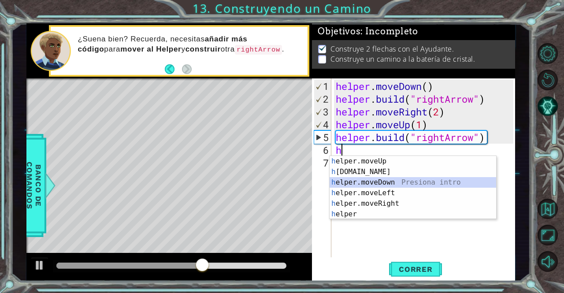
click at [428, 183] on div "h elper.moveUp Presiona intro h [DOMAIN_NAME] Presiona intro h elper.moveDown P…" at bounding box center [413, 198] width 167 height 85
type textarea "helper.moveDown(1)"
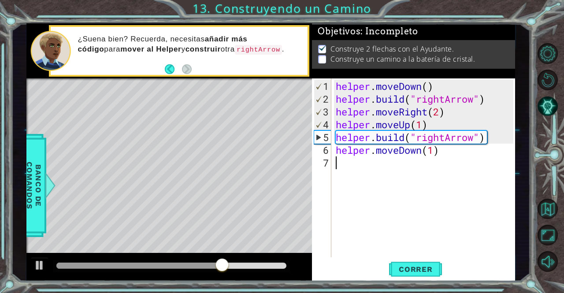
click at [428, 183] on div "helper . moveDown ( ) helper . build ( "rightArrow" ) helper . moveRight ( 2 ) …" at bounding box center [425, 182] width 183 height 204
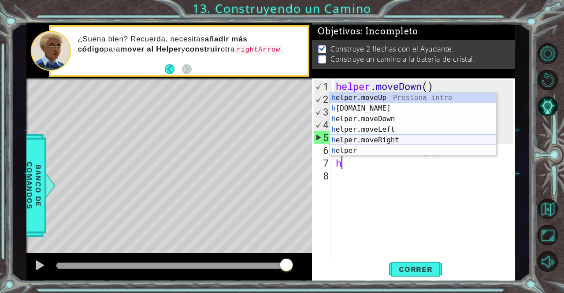
click at [427, 138] on div "h elper.moveUp Presiona intro h [DOMAIN_NAME] Presiona intro h elper.moveDown P…" at bounding box center [413, 135] width 167 height 85
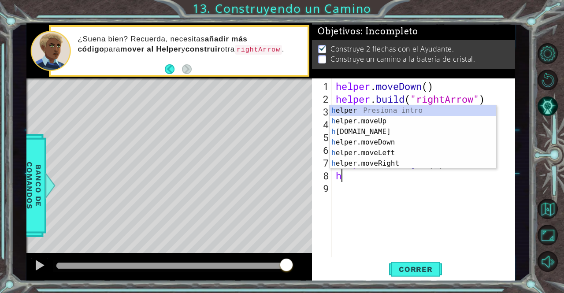
scroll to position [0, 4]
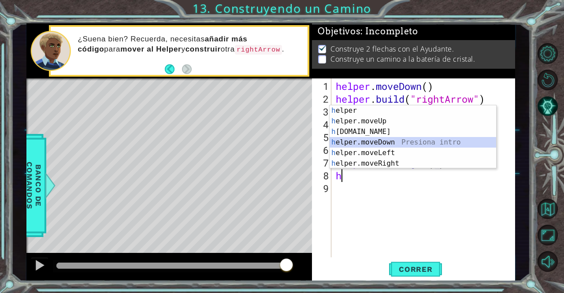
click at [395, 142] on div "h elper Presiona intro h elper.moveUp Presiona intro h [DOMAIN_NAME] Presiona i…" at bounding box center [413, 147] width 167 height 85
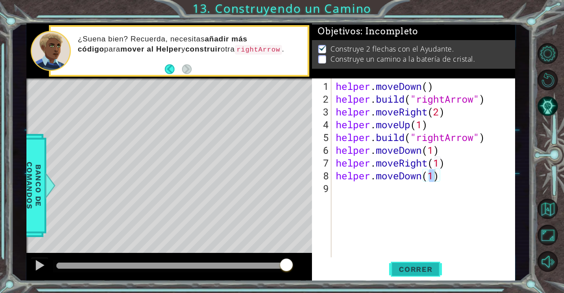
click at [410, 266] on span "Correr" at bounding box center [416, 269] width 52 height 9
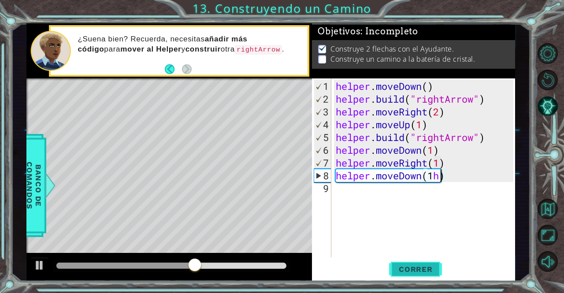
type textarea "helper.moveDown(1)"
click at [405, 197] on div "helper . moveDown ( ) helper . build ( "rightArrow" ) helper . moveRight ( 2 ) …" at bounding box center [425, 182] width 183 height 204
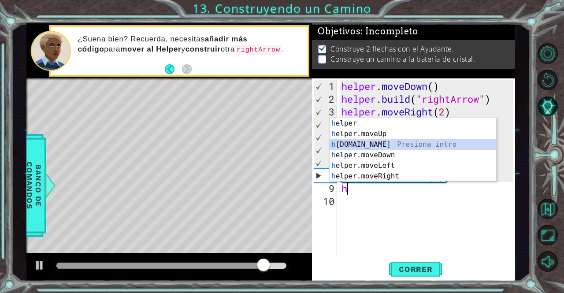
click at [390, 142] on div "h elper Presiona intro h elper.moveUp Presiona intro h [DOMAIN_NAME] Presiona i…" at bounding box center [413, 160] width 167 height 85
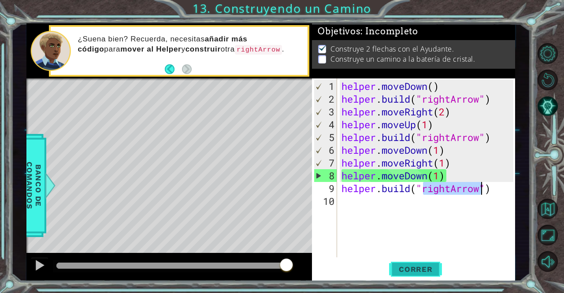
type textarea "[DOMAIN_NAME]("rightArrow")"
click at [415, 268] on span "Correr" at bounding box center [416, 269] width 52 height 9
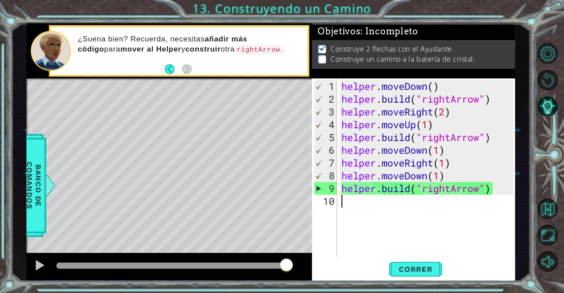
click at [407, 211] on div "helper . moveDown ( ) helper . build ( "rightArrow" ) helper . moveRight ( 2 ) …" at bounding box center [429, 182] width 178 height 204
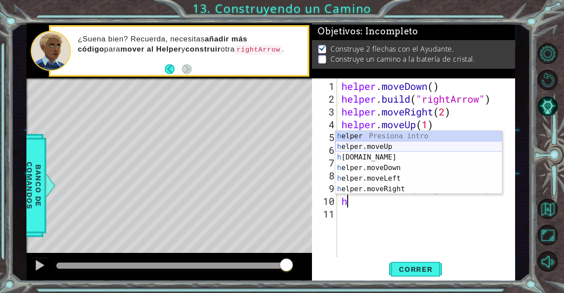
click at [404, 145] on div "h elper Presiona intro h elper.moveUp Presiona intro h [DOMAIN_NAME] Presiona i…" at bounding box center [418, 173] width 167 height 85
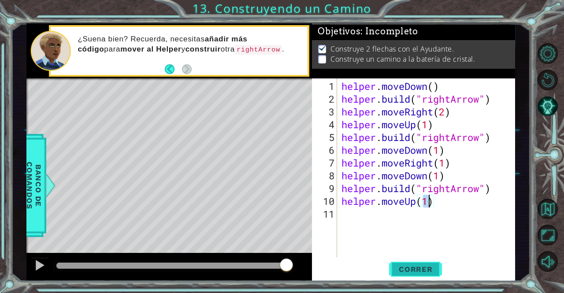
type textarea "helper.moveUp(1)"
click at [405, 271] on span "Correr" at bounding box center [416, 269] width 52 height 9
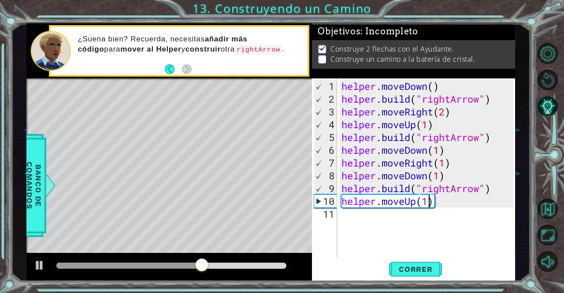
click at [394, 219] on div "helper . moveDown ( ) helper . build ( "rightArrow" ) helper . moveRight ( 2 ) …" at bounding box center [429, 182] width 178 height 204
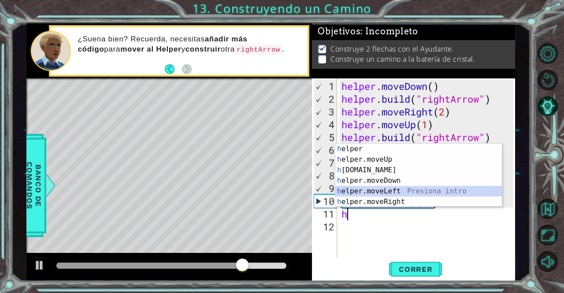
click at [396, 192] on div "h elper Presiona intro h elper.moveUp Presiona intro h [DOMAIN_NAME] Presiona i…" at bounding box center [418, 186] width 167 height 85
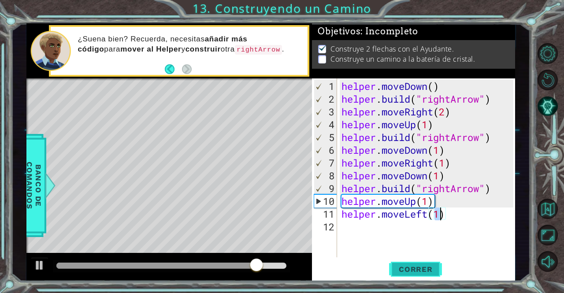
type textarea "helper.moveLeft(1)"
click at [401, 268] on span "Correr" at bounding box center [416, 269] width 52 height 9
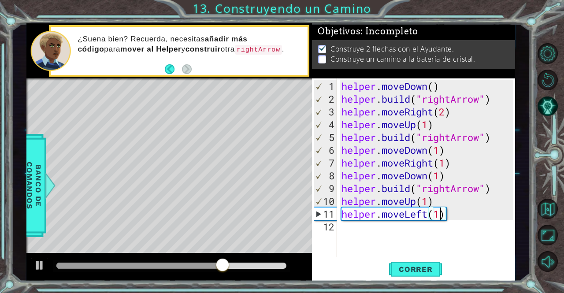
click at [468, 219] on div "helper . moveDown ( ) helper . build ( "rightArrow" ) helper . moveRight ( 2 ) …" at bounding box center [429, 182] width 178 height 204
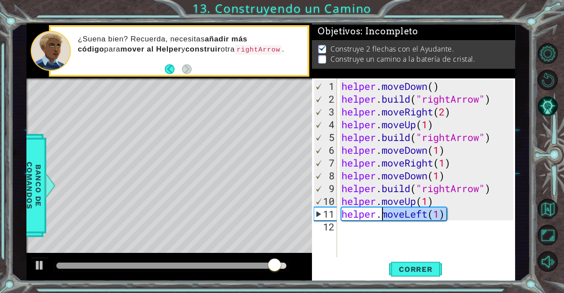
drag, startPoint x: 456, startPoint y: 219, endPoint x: 380, endPoint y: 215, distance: 75.4
click at [380, 215] on div "helper . moveDown ( ) helper . build ( "rightArrow" ) helper . moveRight ( 2 ) …" at bounding box center [429, 182] width 178 height 204
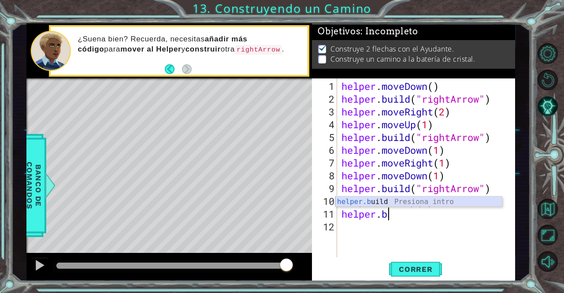
click at [382, 201] on div "helper.b uild Presiona intro" at bounding box center [418, 213] width 167 height 32
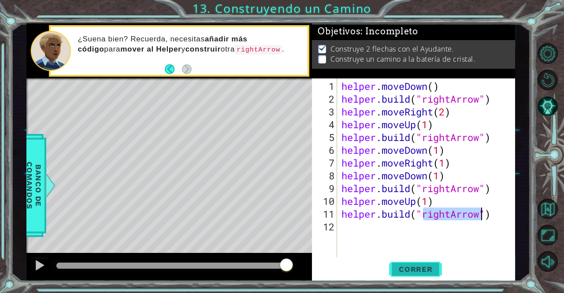
type textarea "[DOMAIN_NAME]("rightArrow")"
click at [417, 272] on span "Correr" at bounding box center [416, 269] width 52 height 9
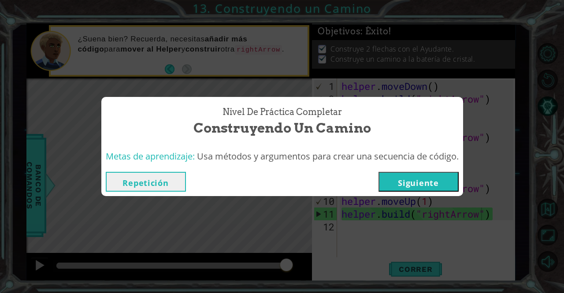
click at [401, 174] on button "Siguiente" at bounding box center [419, 182] width 80 height 20
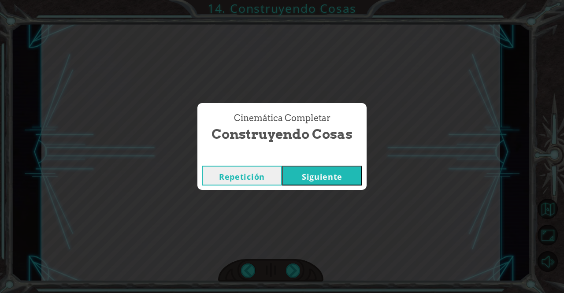
click at [357, 176] on button "Siguiente" at bounding box center [322, 176] width 80 height 20
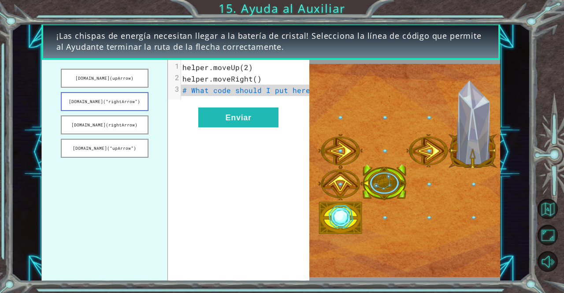
drag, startPoint x: 126, startPoint y: 97, endPoint x: 142, endPoint y: 98, distance: 16.4
click at [142, 98] on button "[DOMAIN_NAME](“rightArrow”)" at bounding box center [105, 101] width 88 height 19
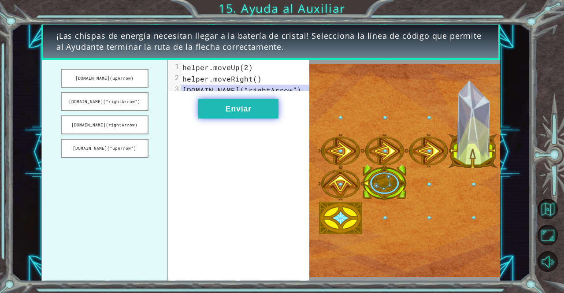
click at [217, 107] on button "Enviar" at bounding box center [238, 109] width 80 height 20
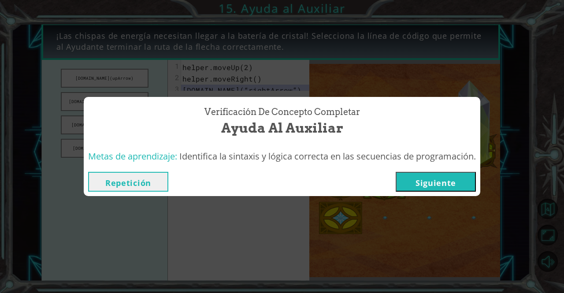
click at [430, 186] on button "Siguiente" at bounding box center [436, 182] width 80 height 20
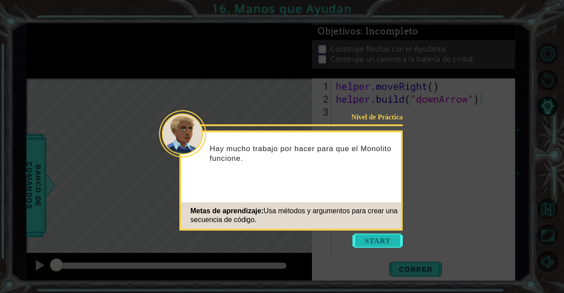
click at [382, 236] on button "Start" at bounding box center [378, 241] width 50 height 14
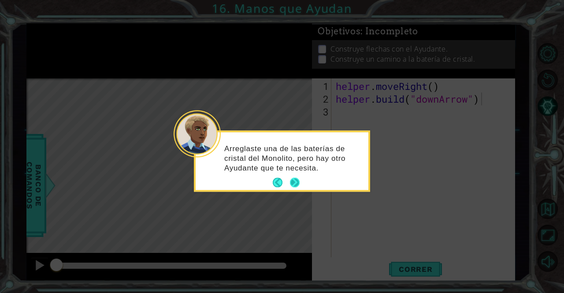
click at [296, 182] on button "Next" at bounding box center [295, 183] width 10 height 10
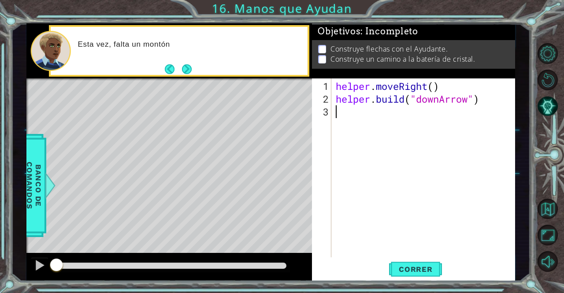
click at [371, 134] on div "helper . moveRight ( ) helper . build ( "downArrow" )" at bounding box center [425, 182] width 183 height 204
click at [402, 267] on span "Correr" at bounding box center [416, 269] width 52 height 9
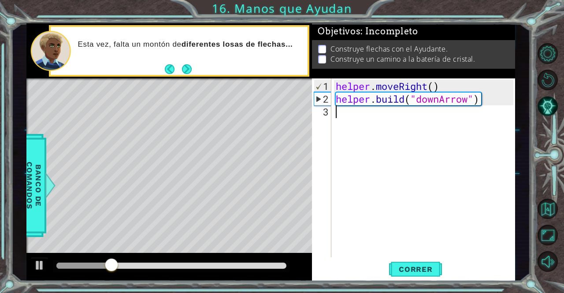
click at [381, 130] on div "helper . moveRight ( ) helper . build ( "downArrow" )" at bounding box center [425, 182] width 183 height 204
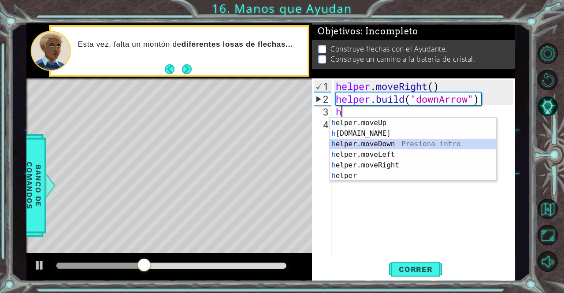
click at [376, 141] on div "h elper.moveUp Presiona intro h [DOMAIN_NAME] Presiona intro h elper.moveDown P…" at bounding box center [413, 160] width 167 height 85
type textarea "helper.moveDown(1)"
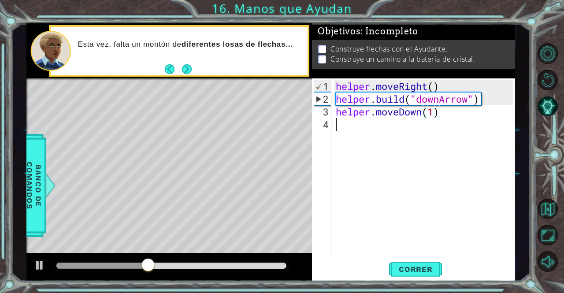
click at [376, 141] on div "helper . moveRight ( ) helper . build ( "downArrow" ) helper . moveDown ( 1 )" at bounding box center [425, 182] width 183 height 204
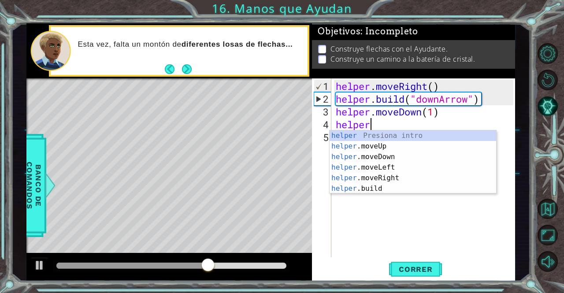
scroll to position [0, 1]
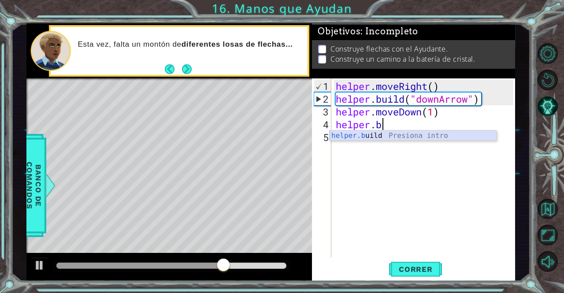
click at [377, 135] on div "helper.b uild Presiona intro" at bounding box center [413, 146] width 167 height 32
type textarea "[DOMAIN_NAME]("rightArrow")"
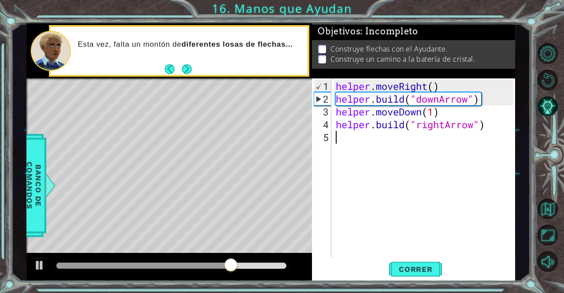
click at [377, 135] on div "helper . moveRight ( ) helper . build ( "downArrow" ) helper . moveDown ( 1 ) h…" at bounding box center [425, 182] width 183 height 204
click at [399, 267] on span "Correr" at bounding box center [416, 269] width 52 height 9
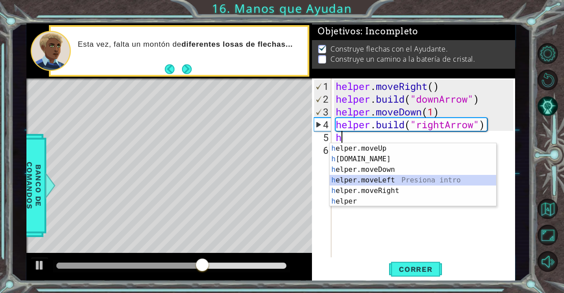
click at [395, 181] on div "h elper.moveUp Presiona intro h [DOMAIN_NAME] Presiona intro h elper.moveDown P…" at bounding box center [413, 185] width 167 height 85
type textarea "helper.moveLeft(1)"
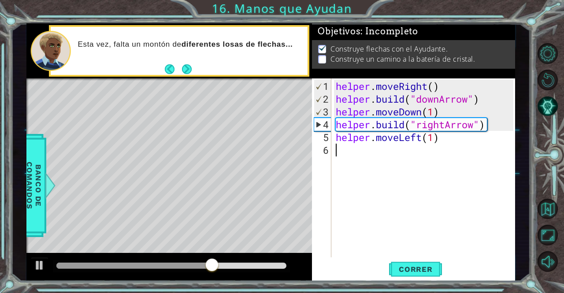
click at [395, 181] on div "helper . moveRight ( ) helper . build ( "downArrow" ) helper . moveDown ( 1 ) h…" at bounding box center [425, 182] width 183 height 204
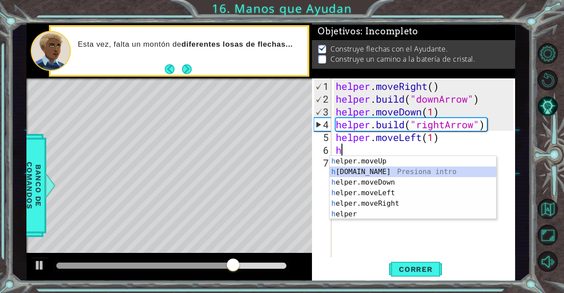
click at [395, 172] on div "h elper.moveUp Presiona intro h [DOMAIN_NAME] Presiona intro h elper.moveDown P…" at bounding box center [413, 198] width 167 height 85
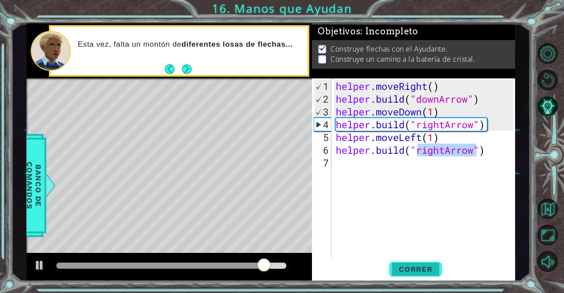
click at [409, 275] on button "Correr" at bounding box center [415, 269] width 53 height 20
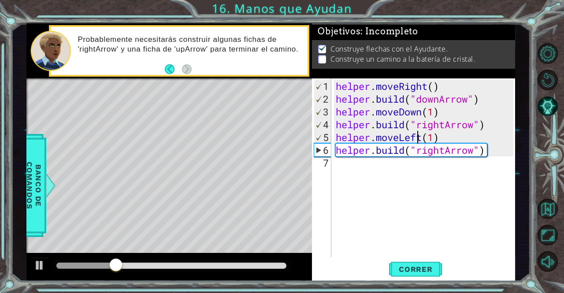
click at [416, 132] on div "helper . moveRight ( ) helper . build ( "downArrow" ) helper . moveDown ( 1 ) h…" at bounding box center [425, 182] width 183 height 204
click at [420, 136] on div "helper . moveRight ( ) helper . build ( "downArrow" ) helper . moveDown ( 1 ) h…" at bounding box center [425, 182] width 183 height 204
click at [420, 136] on div "helper . moveRight ( ) helper . build ( "downArrow" ) helper . moveDown ( 1 ) h…" at bounding box center [423, 167] width 179 height 179
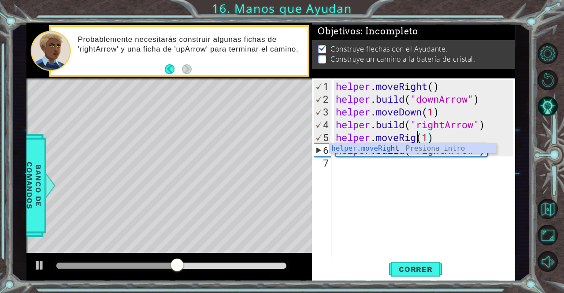
scroll to position [0, 4]
type textarea "helper.moveRight(1)"
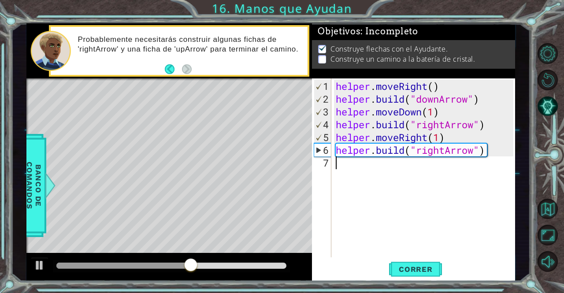
click at [441, 176] on div "helper . moveRight ( ) helper . build ( "downArrow" ) helper . moveDown ( 1 ) h…" at bounding box center [425, 182] width 183 height 204
click at [422, 270] on span "Correr" at bounding box center [416, 269] width 52 height 9
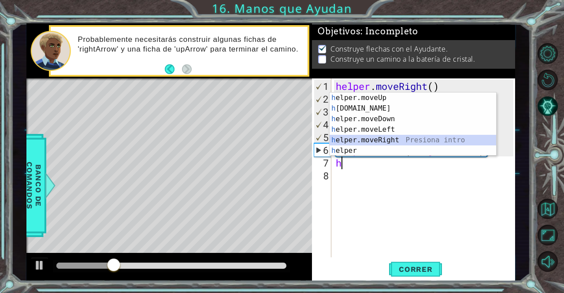
click at [437, 138] on div "h elper.moveUp Presiona intro h [DOMAIN_NAME] Presiona intro h elper.moveDown P…" at bounding box center [413, 135] width 167 height 85
type textarea "helper.moveRight(1)"
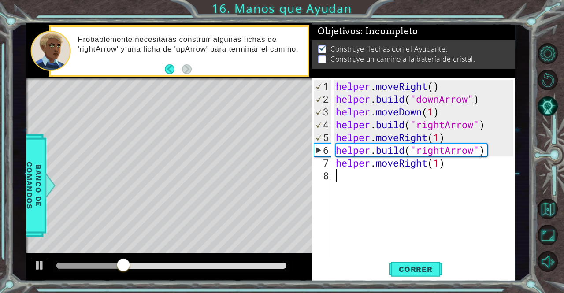
click at [411, 178] on div "helper . moveRight ( ) helper . build ( "downArrow" ) helper . moveDown ( 1 ) h…" at bounding box center [425, 182] width 183 height 204
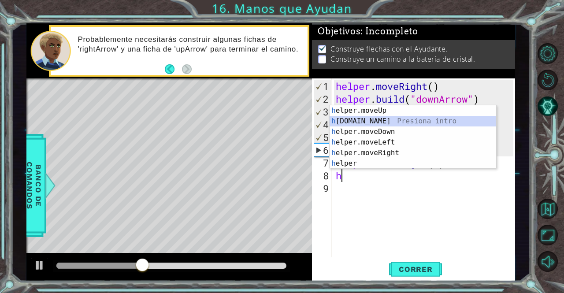
click at [402, 116] on div "h elper.moveUp Presiona intro h [DOMAIN_NAME] Presiona intro h elper.moveDown P…" at bounding box center [413, 147] width 167 height 85
type textarea "[DOMAIN_NAME]("rightArrow")"
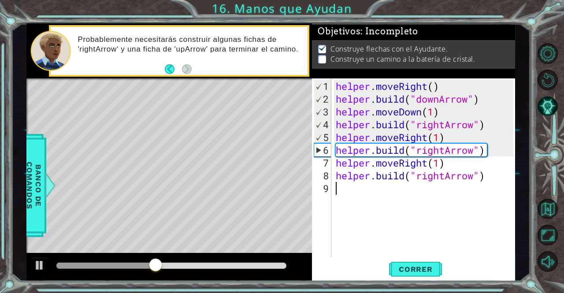
click at [397, 192] on div "helper . moveRight ( ) helper . build ( "downArrow" ) helper . moveDown ( 1 ) h…" at bounding box center [425, 182] width 183 height 204
click at [397, 275] on button "Correr" at bounding box center [415, 269] width 53 height 20
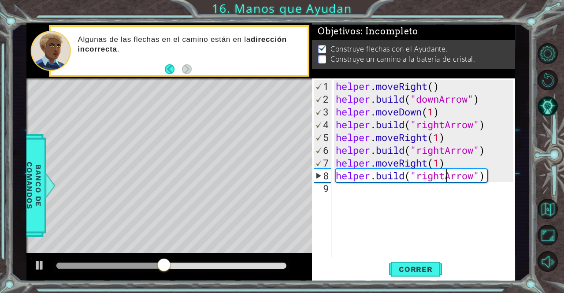
click at [445, 176] on div "helper . moveRight ( ) helper . build ( "downArrow" ) helper . moveDown ( 1 ) h…" at bounding box center [425, 182] width 183 height 204
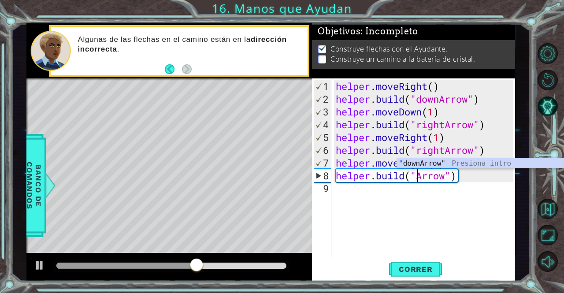
scroll to position [0, 4]
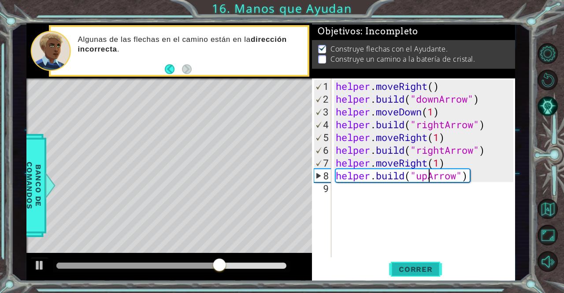
type textarea "[DOMAIN_NAME]("upArrow")"
click at [400, 270] on span "Correr" at bounding box center [416, 269] width 52 height 9
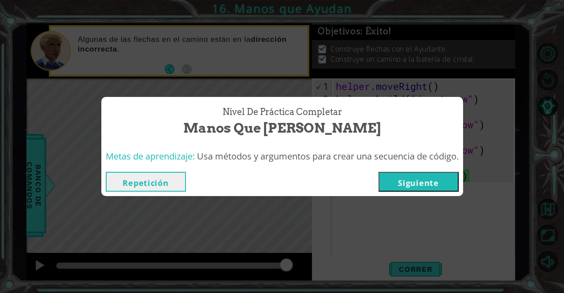
click at [401, 186] on button "Siguiente" at bounding box center [419, 182] width 80 height 20
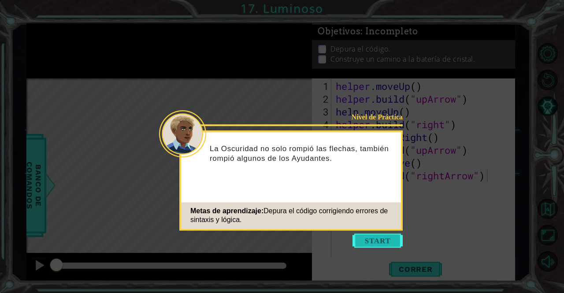
click at [383, 239] on button "Start" at bounding box center [378, 241] width 50 height 14
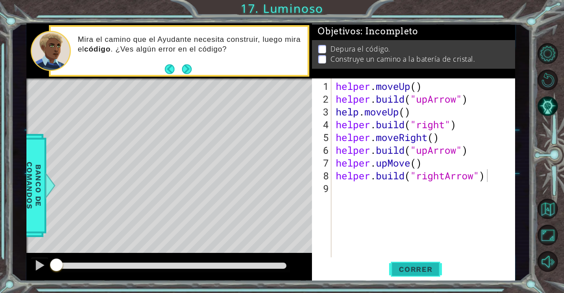
click at [427, 272] on span "Correr" at bounding box center [416, 269] width 52 height 9
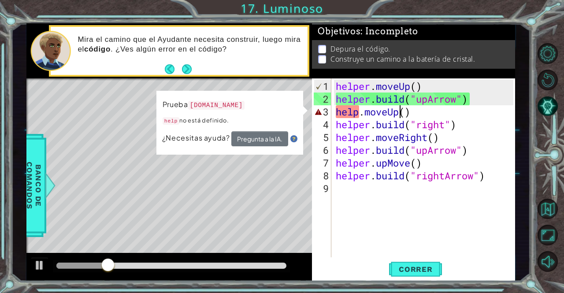
click at [403, 115] on div "helper . moveUp ( ) helper . build ( "upArrow" ) help . moveUp ( ) helper . bui…" at bounding box center [425, 182] width 183 height 204
click at [361, 114] on div "helper . moveUp ( ) helper . build ( "upArrow" ) help . moveUp ( ) helper . bui…" at bounding box center [425, 182] width 183 height 204
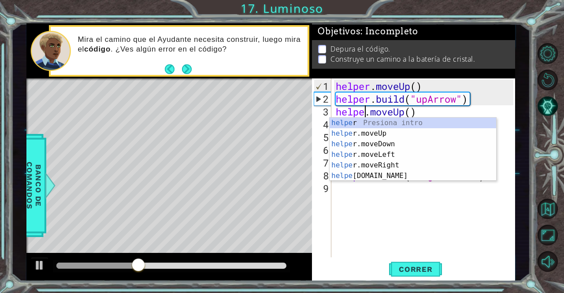
type textarea "helper.moveUp()"
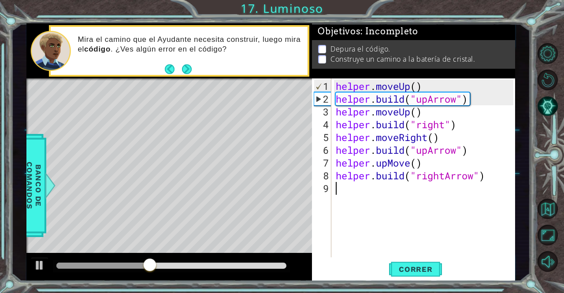
click at [355, 189] on div "helper . moveUp ( ) helper . build ( "upArrow" ) helper . moveUp ( ) helper . b…" at bounding box center [425, 182] width 183 height 204
click at [416, 263] on button "Correr" at bounding box center [415, 269] width 53 height 20
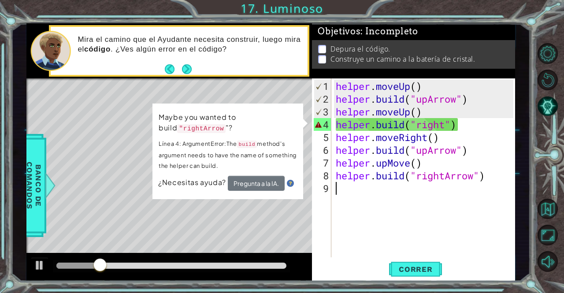
click at [451, 123] on div "helper . moveUp ( ) helper . build ( "upArrow" ) helper . moveUp ( ) helper . b…" at bounding box center [425, 182] width 183 height 204
click at [445, 126] on div "helper . moveUp ( ) helper . build ( "upArrow" ) helper . moveUp ( ) helper . b…" at bounding box center [425, 182] width 183 height 204
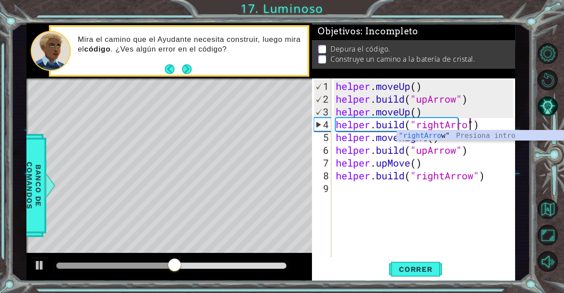
scroll to position [0, 6]
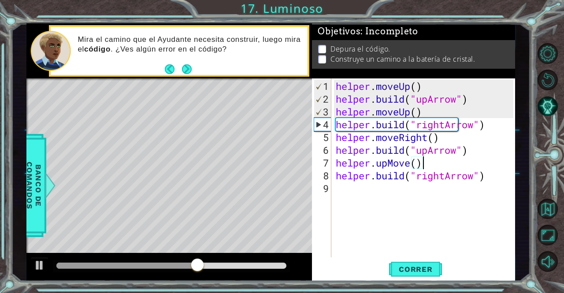
click at [442, 163] on div "helper . moveUp ( ) helper . build ( "upArrow" ) helper . moveUp ( ) helper . b…" at bounding box center [425, 182] width 183 height 204
click at [421, 271] on span "Correr" at bounding box center [416, 269] width 52 height 9
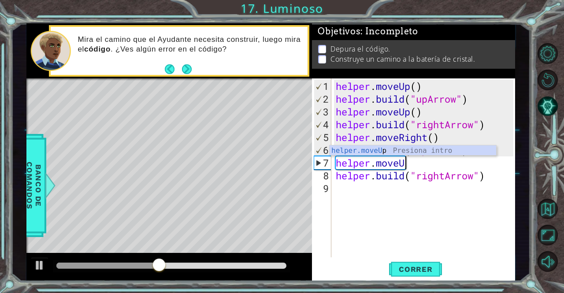
scroll to position [0, 3]
type textarea "helper.moveUp"
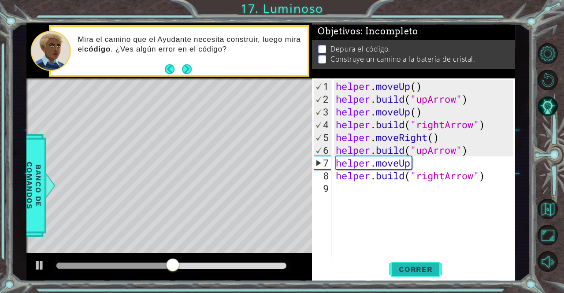
click at [414, 273] on span "Correr" at bounding box center [416, 269] width 52 height 9
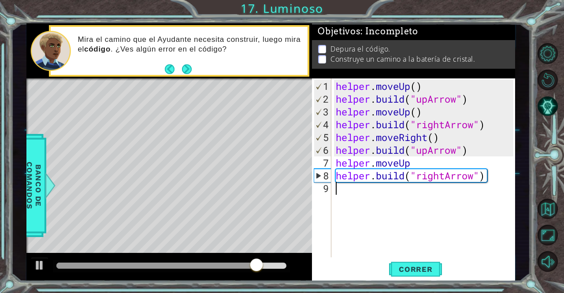
click at [430, 196] on div "helper . moveUp ( ) helper . build ( "upArrow" ) helper . moveUp ( ) helper . b…" at bounding box center [425, 182] width 183 height 204
click at [445, 178] on div "helper . moveUp ( ) helper . build ( "upArrow" ) helper . moveUp ( ) helper . b…" at bounding box center [425, 182] width 183 height 204
click at [445, 178] on div "helper . moveUp ( ) helper . build ( "upArrow" ) helper . moveUp ( ) helper . b…" at bounding box center [423, 167] width 179 height 179
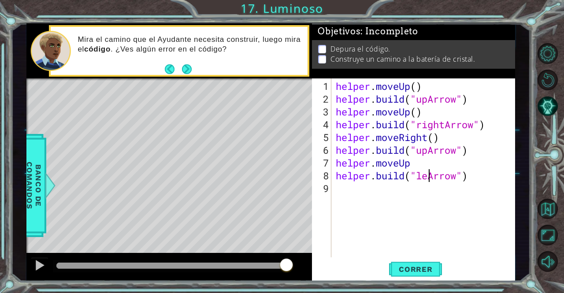
scroll to position [0, 4]
click at [403, 265] on button "Correr" at bounding box center [415, 269] width 53 height 20
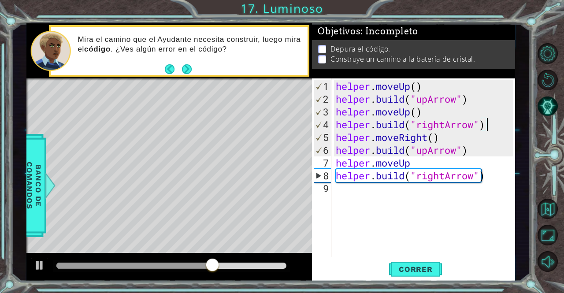
click at [489, 129] on div "helper . moveUp ( ) helper . build ( "upArrow" ) helper . moveUp ( ) helper . b…" at bounding box center [425, 182] width 183 height 204
click at [429, 151] on div "helper . moveUp ( ) helper . build ( "upArrow" ) helper . moveUp ( ) helper . b…" at bounding box center [425, 182] width 183 height 204
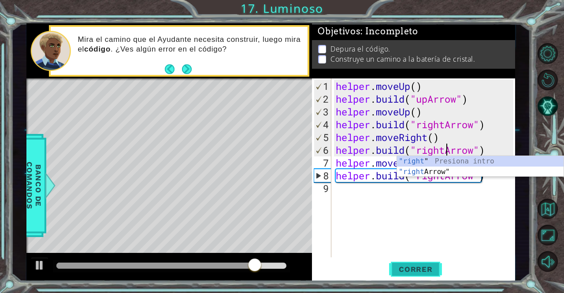
type textarea "[DOMAIN_NAME]("rightArrow")"
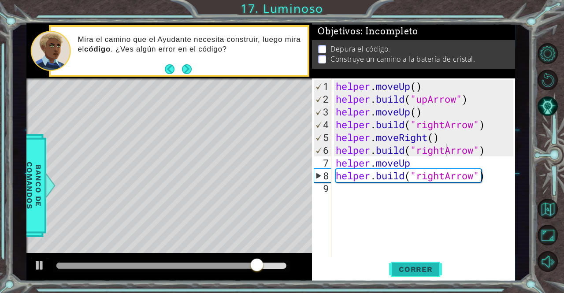
click at [413, 264] on button "Correr" at bounding box center [415, 269] width 53 height 20
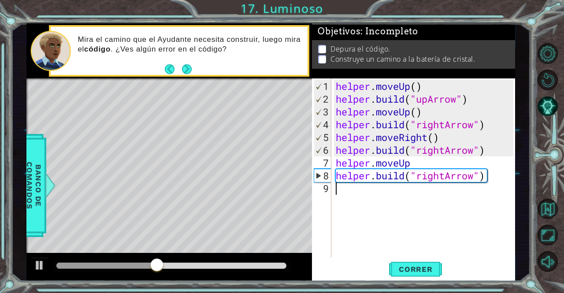
click at [442, 210] on div "helper . moveUp ( ) helper . build ( "upArrow" ) helper . moveUp ( ) helper . b…" at bounding box center [425, 182] width 183 height 204
click at [416, 269] on span "Correr" at bounding box center [416, 269] width 52 height 9
click at [416, 168] on div "helper . moveUp ( ) helper . build ( "upArrow" ) helper . moveUp ( ) helper . b…" at bounding box center [425, 182] width 183 height 204
click at [415, 160] on div "helper . moveUp ( ) helper . build ( "upArrow" ) helper . moveUp ( ) helper . b…" at bounding box center [425, 182] width 183 height 204
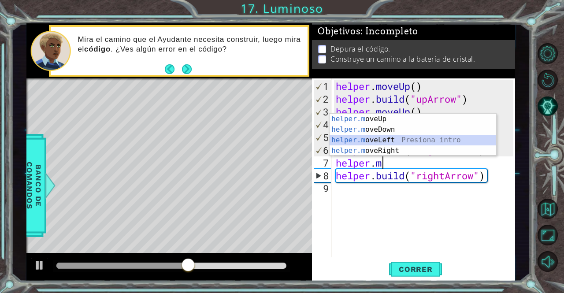
click at [403, 143] on div "helper.m oveUp Presiona intro helper.m oveDown Presiona intro helper.m oveLeft …" at bounding box center [413, 145] width 167 height 63
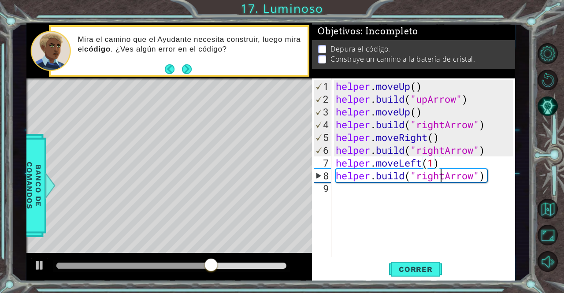
click at [442, 177] on div "helper . moveUp ( ) helper . build ( "upArrow" ) helper . moveUp ( ) helper . b…" at bounding box center [425, 182] width 183 height 204
click at [393, 278] on button "Correr" at bounding box center [415, 269] width 53 height 20
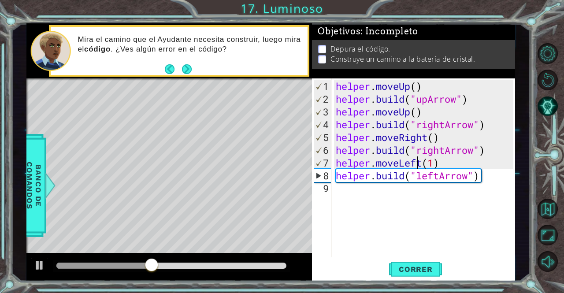
click at [419, 164] on div "helper . moveUp ( ) helper . build ( "upArrow" ) helper . moveUp ( ) helper . b…" at bounding box center [425, 182] width 183 height 204
drag, startPoint x: 400, startPoint y: 163, endPoint x: 428, endPoint y: 163, distance: 28.7
click at [428, 163] on div "helper . moveUp ( ) helper . build ( "upArrow" ) helper . moveUp ( ) helper . b…" at bounding box center [425, 182] width 183 height 204
click at [425, 163] on div "helper . moveUp ( ) helper . build ( "upArrow" ) helper . moveUp ( ) helper . b…" at bounding box center [423, 167] width 179 height 179
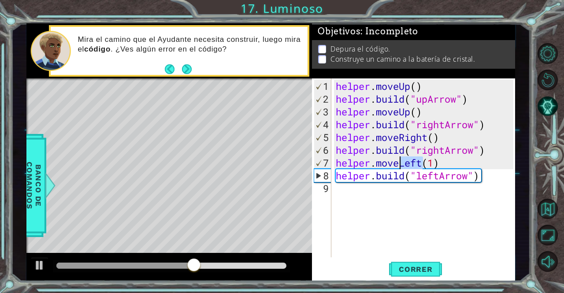
drag, startPoint x: 423, startPoint y: 163, endPoint x: 402, endPoint y: 162, distance: 20.7
click at [402, 162] on div "helper . moveUp ( ) helper . build ( "upArrow" ) helper . moveUp ( ) helper . b…" at bounding box center [425, 182] width 183 height 204
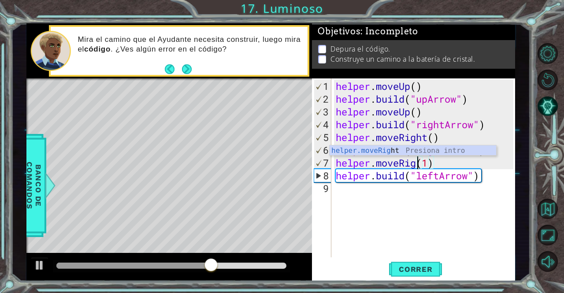
scroll to position [0, 4]
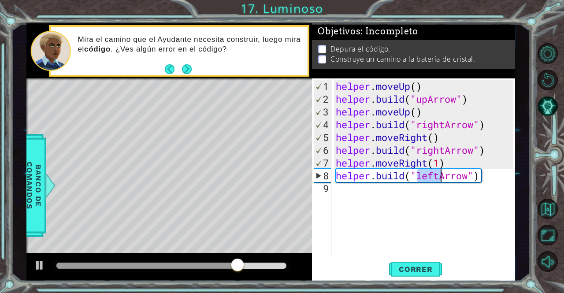
drag, startPoint x: 417, startPoint y: 179, endPoint x: 443, endPoint y: 177, distance: 26.1
click at [443, 177] on div "helper . moveUp ( ) helper . build ( "upArrow" ) helper . moveUp ( ) helper . b…" at bounding box center [425, 182] width 183 height 204
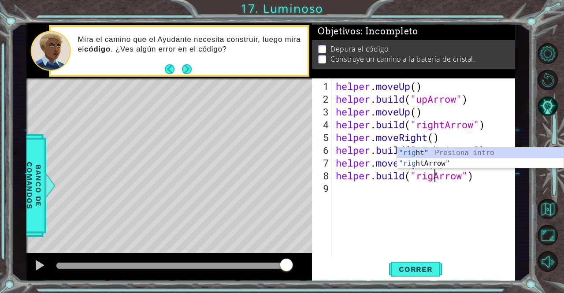
scroll to position [0, 4]
type textarea "[DOMAIN_NAME]("rightArrow")"
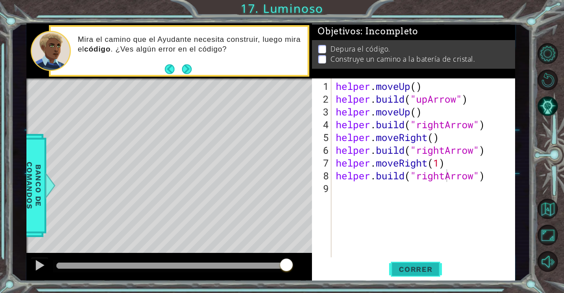
click at [411, 273] on span "Correr" at bounding box center [416, 269] width 52 height 9
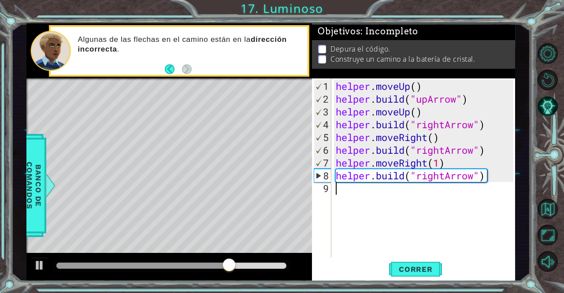
click at [417, 204] on div "helper . moveUp ( ) helper . build ( "upArrow" ) helper . moveUp ( ) helper . b…" at bounding box center [425, 182] width 183 height 204
click at [436, 180] on div "helper . moveUp ( ) helper . build ( "upArrow" ) helper . moveUp ( ) helper . b…" at bounding box center [425, 182] width 183 height 204
click at [442, 178] on div "helper . moveUp ( ) helper . build ( "upArrow" ) helper . moveUp ( ) helper . b…" at bounding box center [425, 182] width 183 height 204
click at [447, 178] on div "helper . moveUp ( ) helper . build ( "upArrow" ) helper . moveUp ( ) helper . b…" at bounding box center [425, 182] width 183 height 204
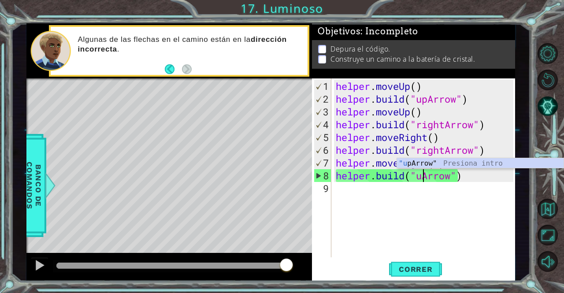
scroll to position [0, 4]
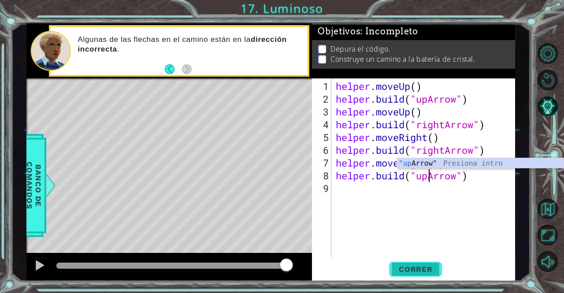
type textarea "[DOMAIN_NAME]("upArrow")"
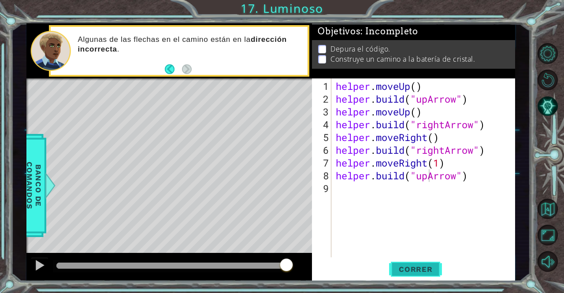
click at [423, 275] on button "Correr" at bounding box center [415, 269] width 53 height 20
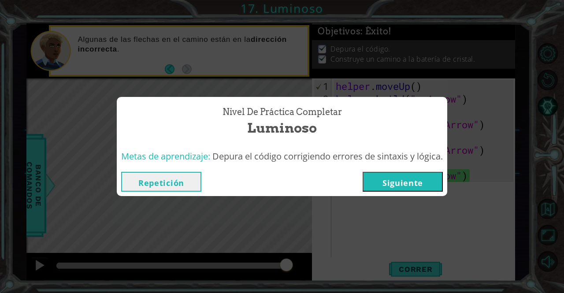
click at [430, 190] on button "Siguiente" at bounding box center [403, 182] width 80 height 20
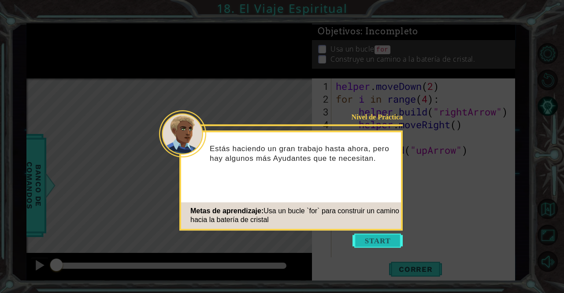
click at [379, 235] on button "Start" at bounding box center [378, 241] width 50 height 14
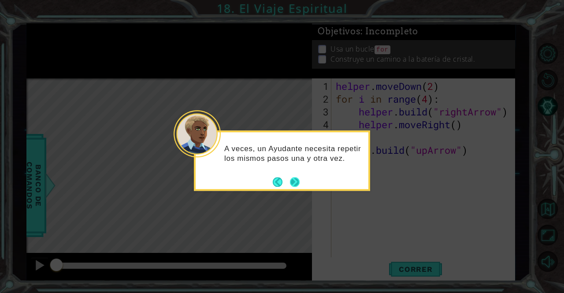
click at [295, 182] on button "Next" at bounding box center [295, 182] width 10 height 10
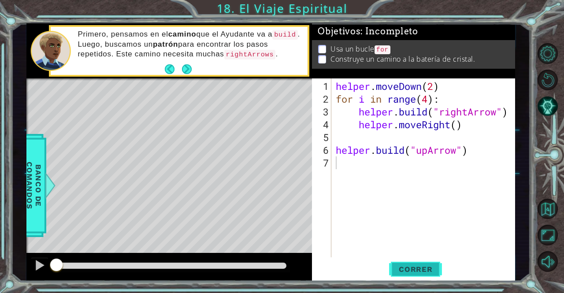
click at [417, 276] on button "Correr" at bounding box center [415, 269] width 53 height 20
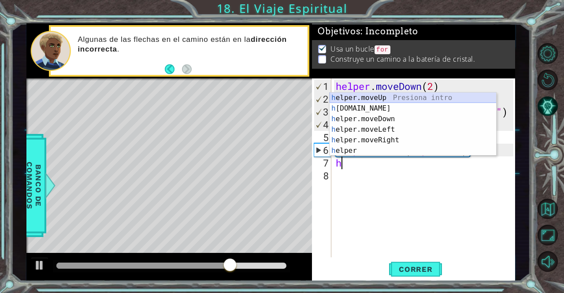
click at [382, 95] on div "h elper.moveUp Presiona intro h [DOMAIN_NAME] Presiona intro h elper.moveDown P…" at bounding box center [413, 135] width 167 height 85
type textarea "helper.moveUp(1)"
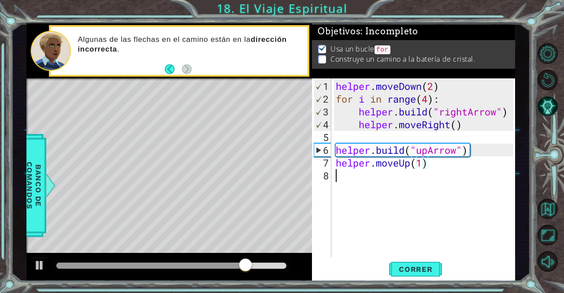
click at [372, 179] on div "helper . moveDown ( 2 ) for i in range ( 4 ) : helper . build ( "rightArrow" ) …" at bounding box center [425, 182] width 183 height 204
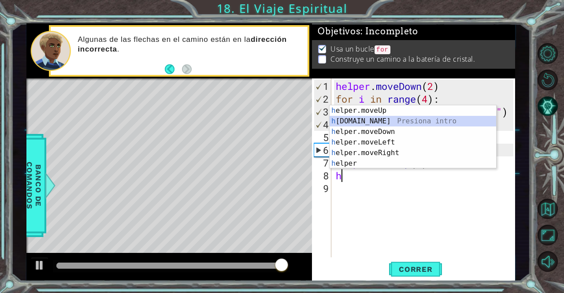
click at [391, 120] on div "h elper.moveUp Presiona intro h [DOMAIN_NAME] Presiona intro h elper.moveDown P…" at bounding box center [413, 147] width 167 height 85
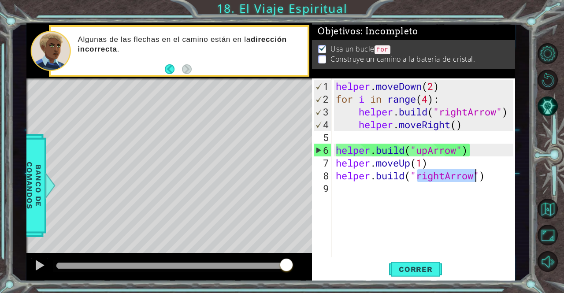
click at [441, 172] on div "helper . moveDown ( 2 ) for i in range ( 4 ) : helper . build ( "rightArrow" ) …" at bounding box center [423, 167] width 179 height 179
click at [445, 174] on div "helper . moveDown ( 2 ) for i in range ( 4 ) : helper . build ( "rightArrow" ) …" at bounding box center [425, 182] width 183 height 204
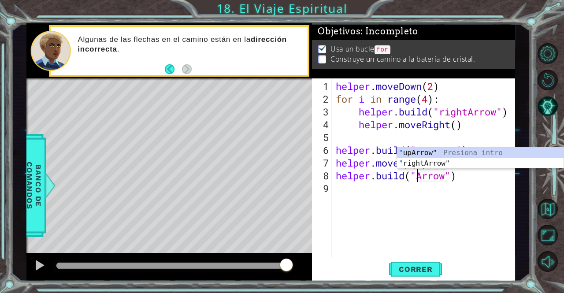
scroll to position [0, 4]
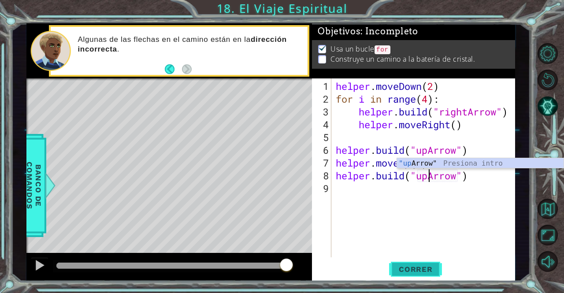
type textarea "[DOMAIN_NAME]("upArrow")"
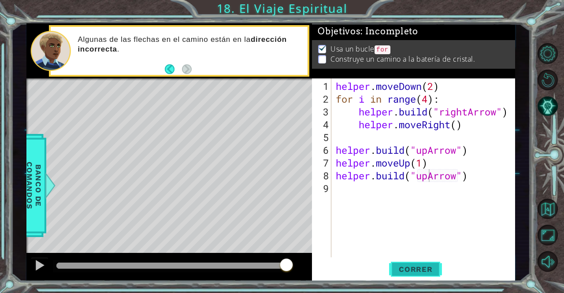
click at [425, 267] on span "Correr" at bounding box center [416, 269] width 52 height 9
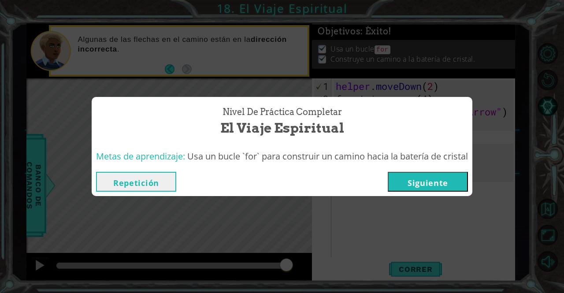
click at [434, 189] on button "Siguiente" at bounding box center [428, 182] width 80 height 20
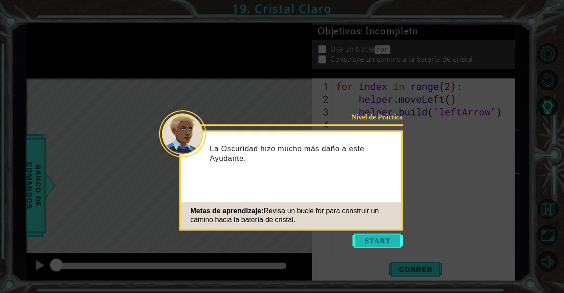
click at [378, 240] on button "Start" at bounding box center [378, 241] width 50 height 14
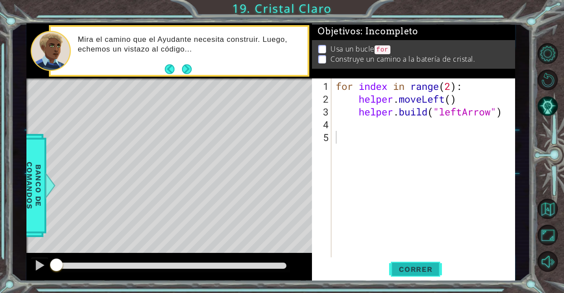
click at [409, 276] on button "Correr" at bounding box center [415, 269] width 53 height 20
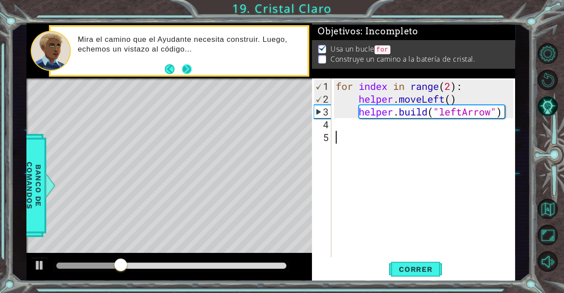
click at [187, 69] on button "Next" at bounding box center [187, 69] width 11 height 11
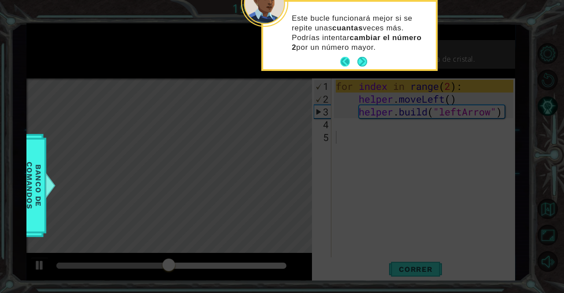
click at [356, 63] on button "Back" at bounding box center [348, 62] width 17 height 10
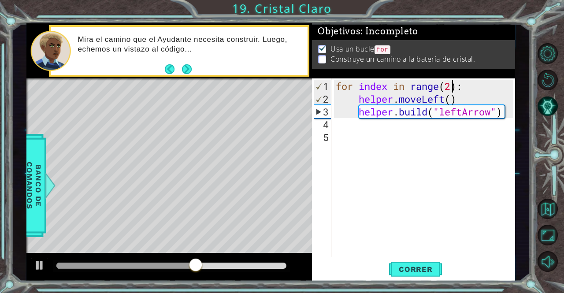
click at [454, 87] on div "for index in range ( 2 ) : helper . moveLeft ( ) helper . build ( "leftArrow" )" at bounding box center [425, 182] width 183 height 204
click at [429, 275] on button "Correr" at bounding box center [415, 269] width 53 height 20
type textarea "for index in range(4):"
click at [414, 269] on span "Correr" at bounding box center [416, 269] width 52 height 9
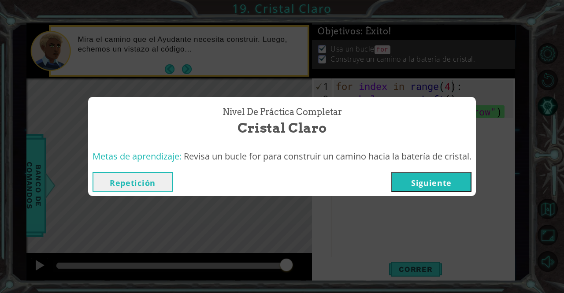
click at [447, 182] on button "Siguiente" at bounding box center [431, 182] width 80 height 20
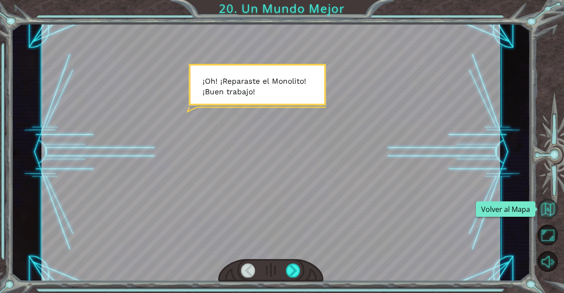
click at [548, 210] on button "Volver al Mapa" at bounding box center [548, 209] width 21 height 21
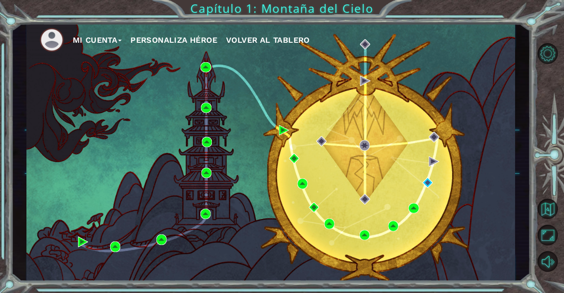
click at [256, 43] on span "Volver al Tablero" at bounding box center [268, 39] width 84 height 9
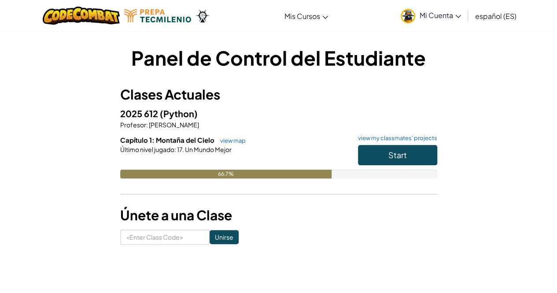
click at [437, 12] on span "Mi Cuenta" at bounding box center [440, 15] width 41 height 9
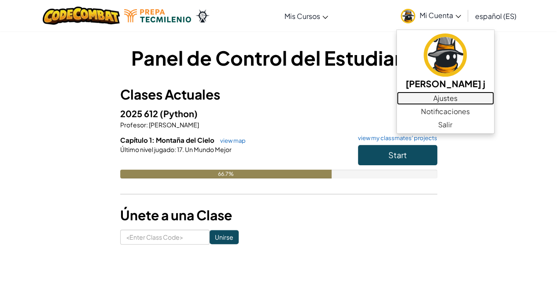
click at [467, 99] on link "Ajustes" at bounding box center [445, 98] width 97 height 13
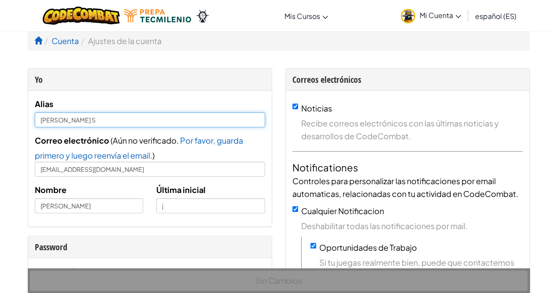
click at [189, 120] on input "[PERSON_NAME] S" at bounding box center [150, 119] width 230 height 15
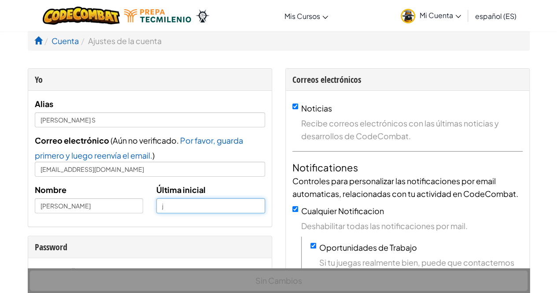
click at [196, 204] on input "j" at bounding box center [210, 205] width 109 height 15
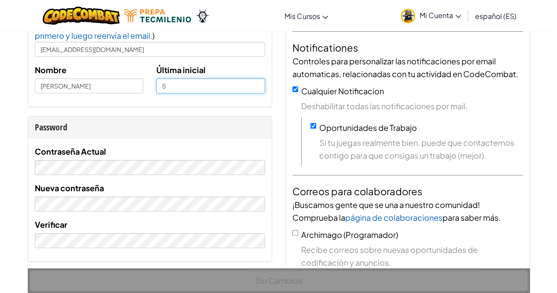
scroll to position [135, 0]
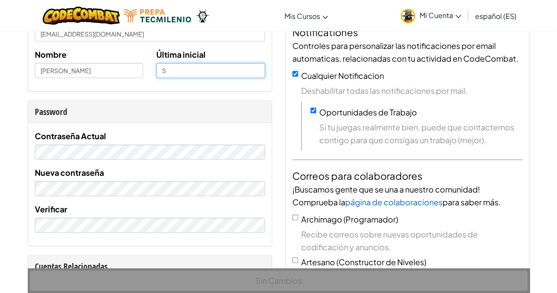
type input "S"
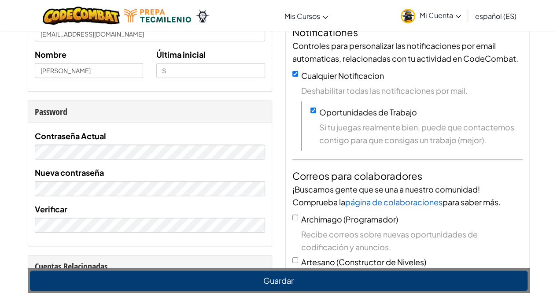
click at [260, 111] on div "Password" at bounding box center [150, 111] width 230 height 13
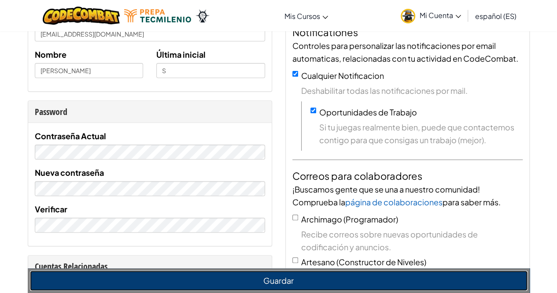
click at [236, 273] on button "Guardar" at bounding box center [279, 281] width 498 height 20
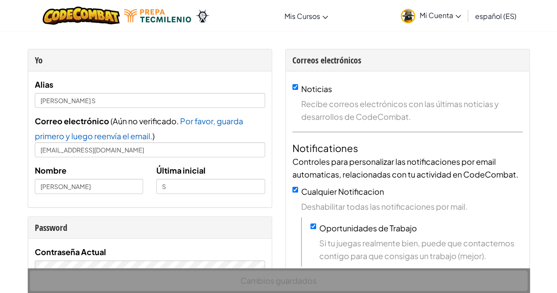
scroll to position [0, 0]
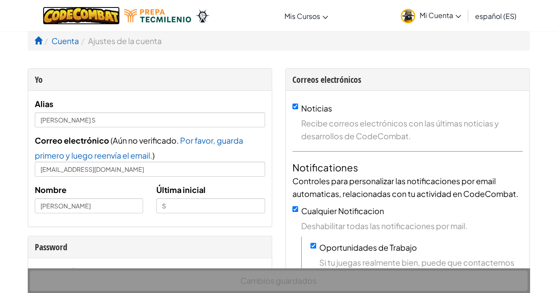
click at [84, 15] on img at bounding box center [81, 16] width 77 height 18
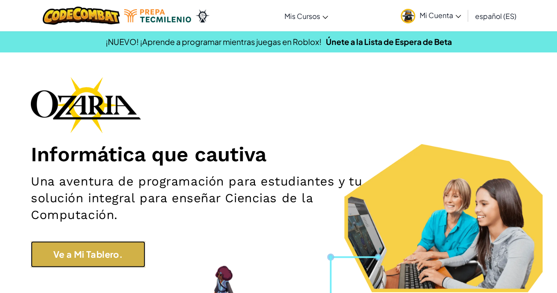
click at [116, 242] on link "Ve a Mi Tablero." at bounding box center [88, 254] width 115 height 26
